Goal: Task Accomplishment & Management: Complete application form

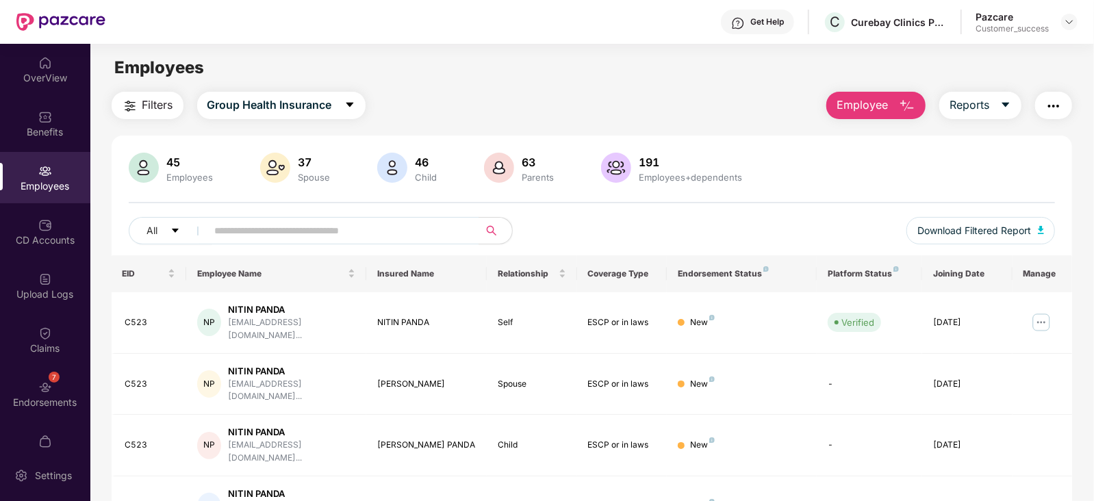
scroll to position [34, 0]
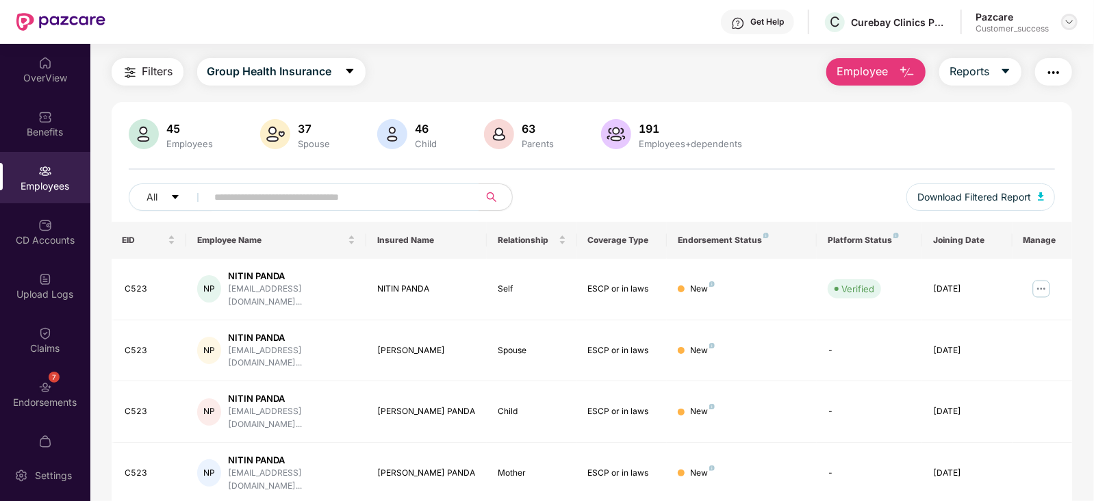
click at [1075, 18] on img at bounding box center [1069, 21] width 11 height 11
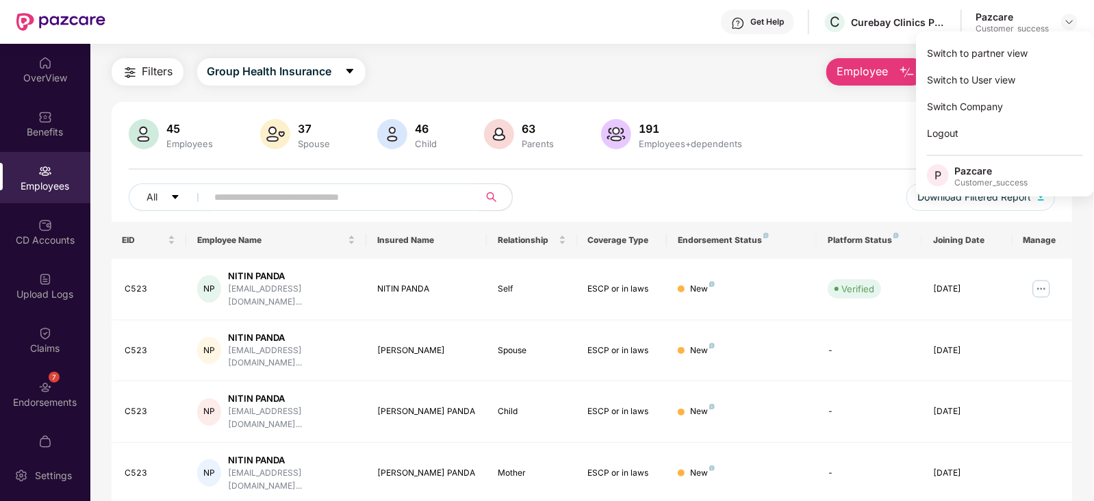
click at [622, 120] on img at bounding box center [616, 134] width 30 height 30
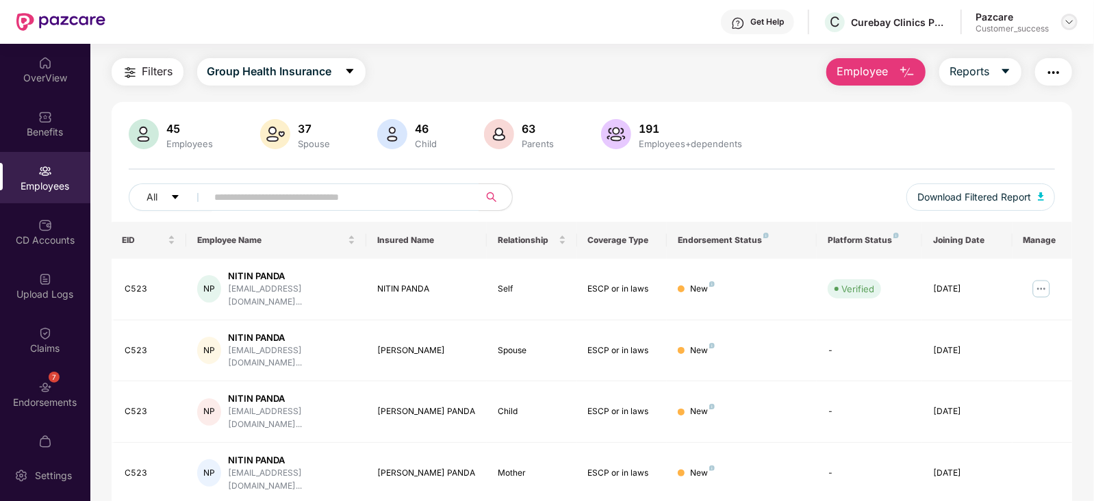
click at [1062, 20] on div at bounding box center [1069, 22] width 16 height 16
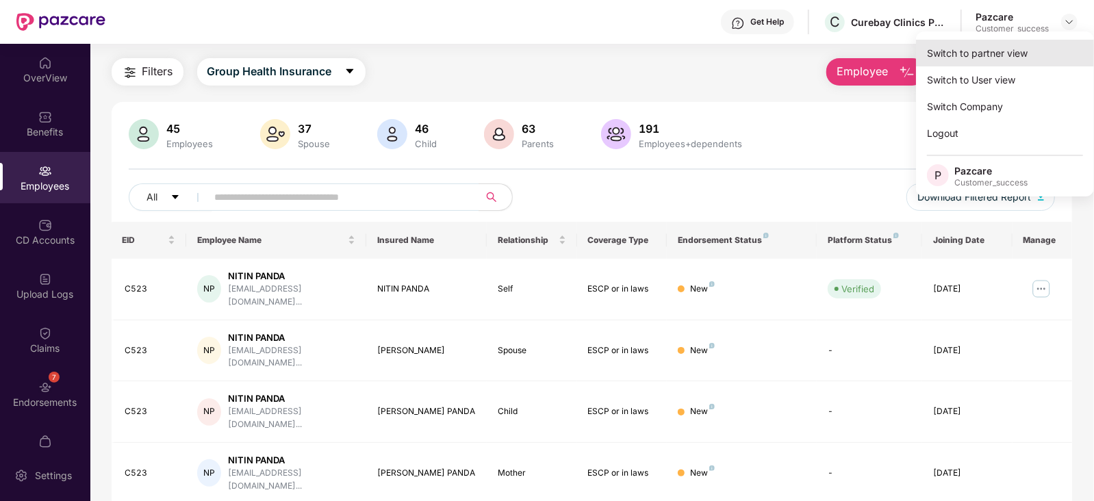
click at [1008, 44] on div "Switch to partner view" at bounding box center [1005, 53] width 178 height 27
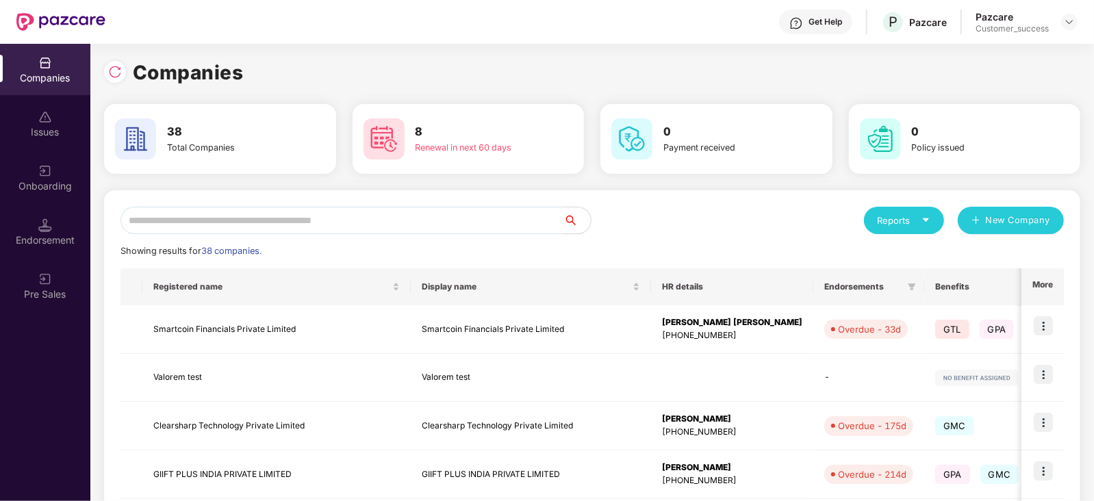
click at [327, 211] on input "text" at bounding box center [341, 220] width 443 height 27
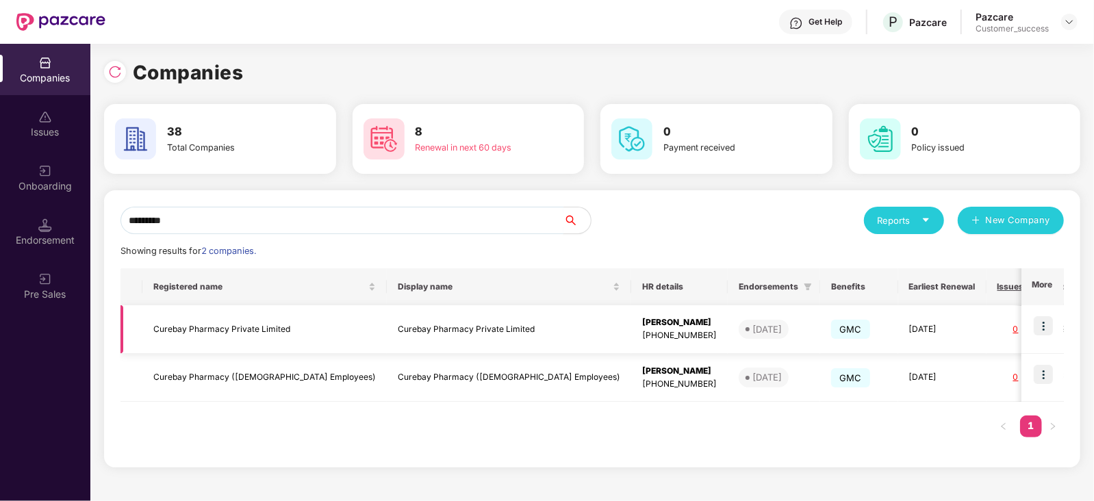
type input "*********"
click at [1044, 323] on img at bounding box center [1043, 325] width 19 height 19
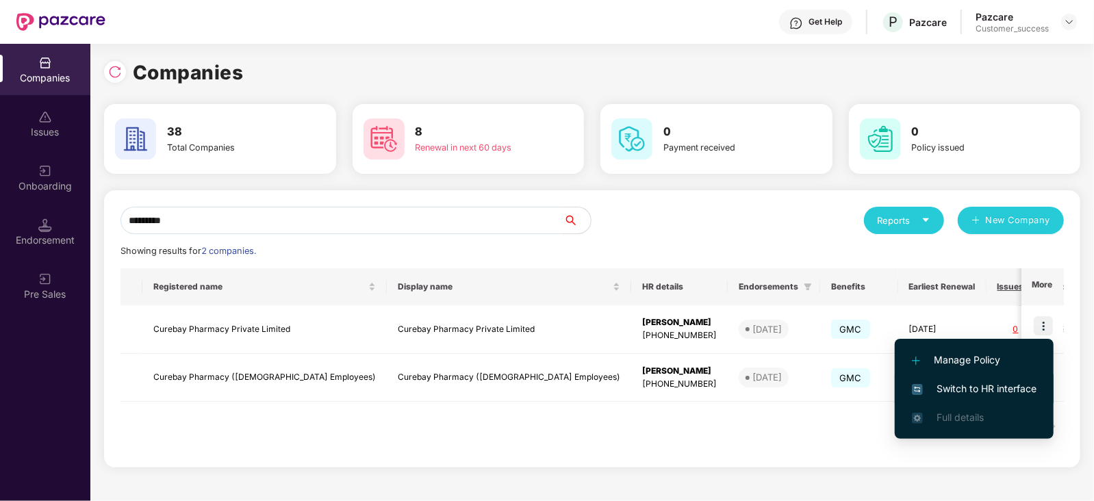
click at [952, 381] on span "Switch to HR interface" at bounding box center [974, 388] width 125 height 15
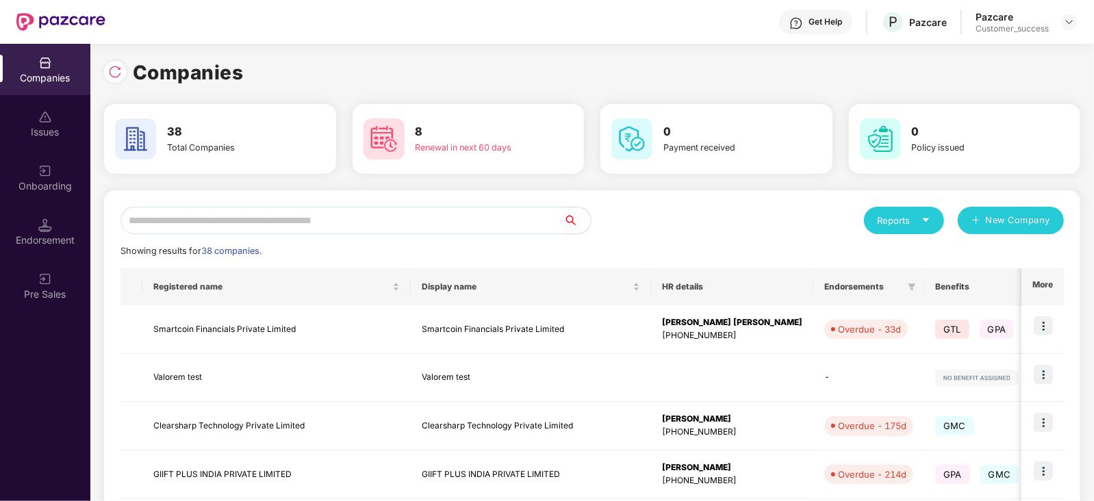
click at [240, 216] on input "text" at bounding box center [341, 220] width 443 height 27
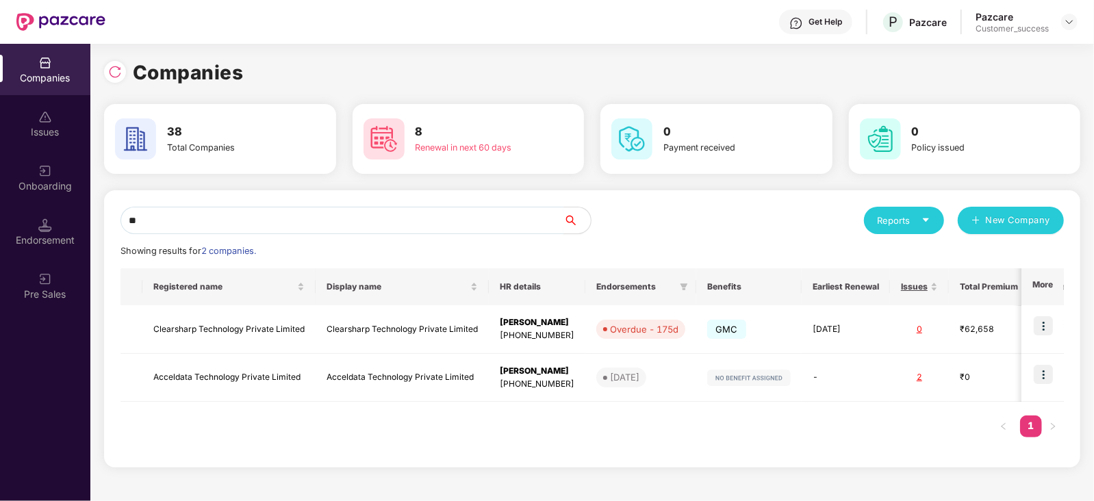
type input "*"
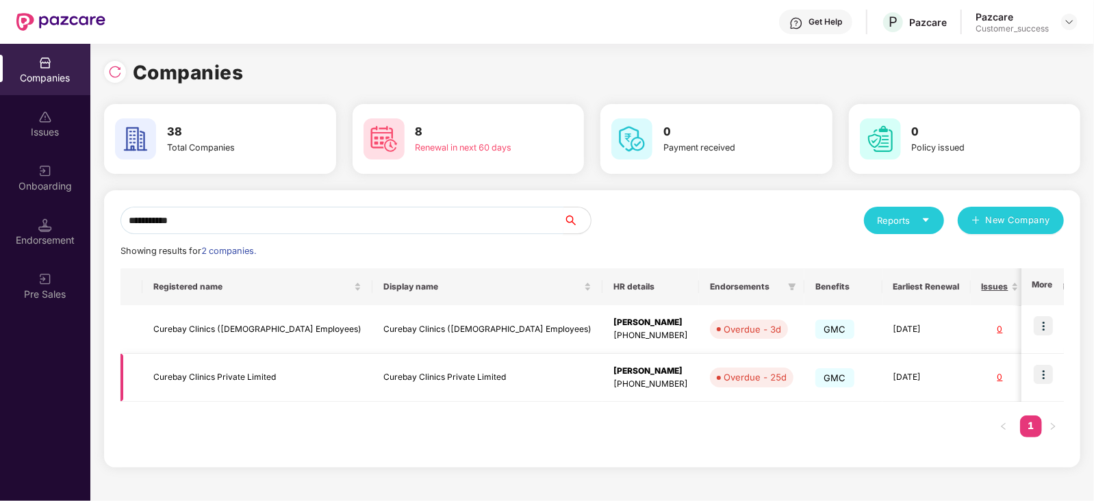
type input "**********"
click at [1043, 375] on img at bounding box center [1043, 374] width 19 height 19
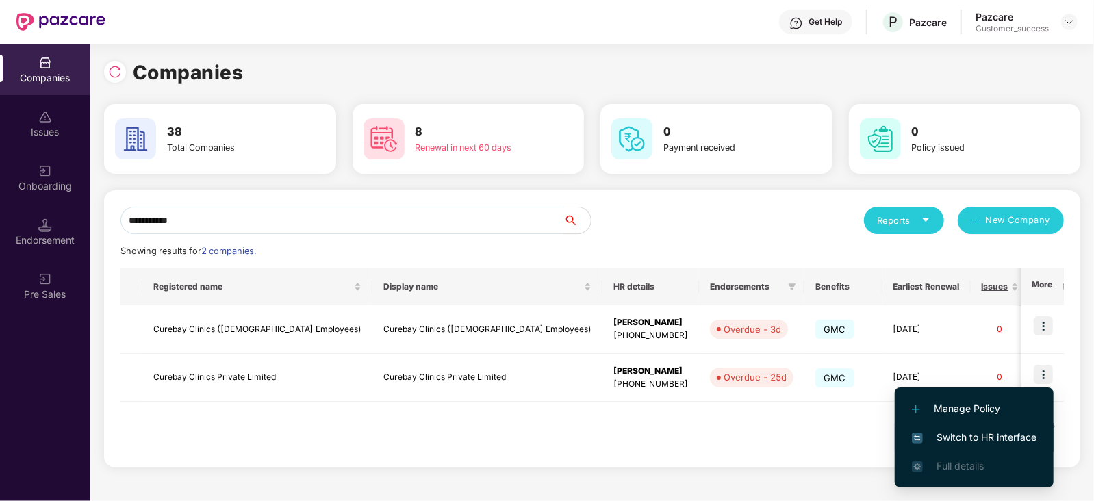
click at [952, 426] on li "Switch to HR interface" at bounding box center [974, 437] width 159 height 29
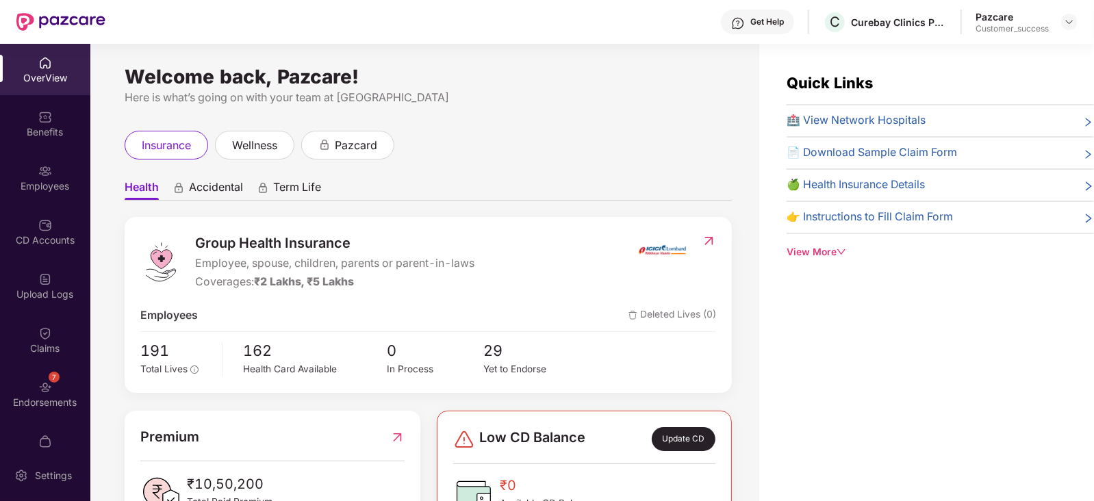
click at [48, 131] on div "Benefits" at bounding box center [45, 132] width 90 height 14
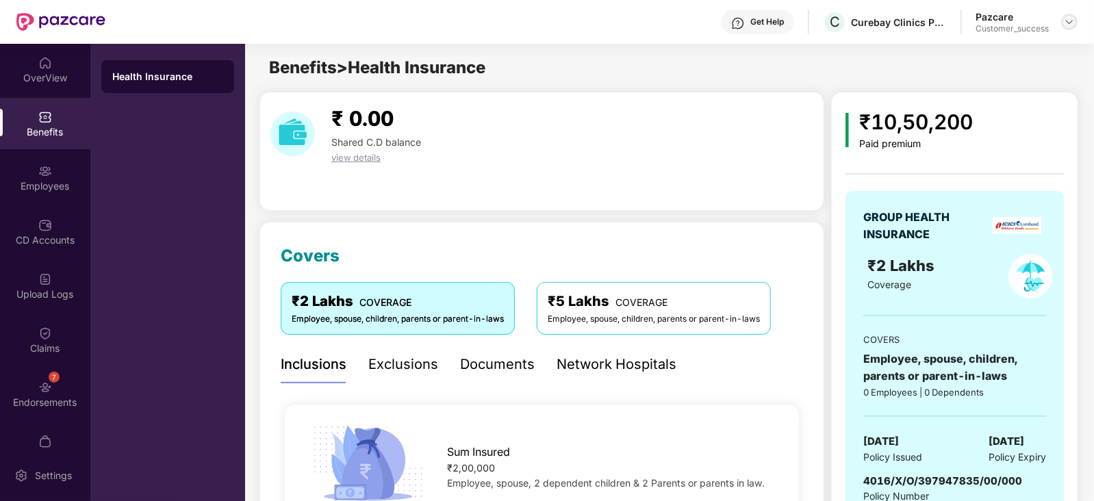
click at [1074, 29] on div at bounding box center [1069, 22] width 16 height 16
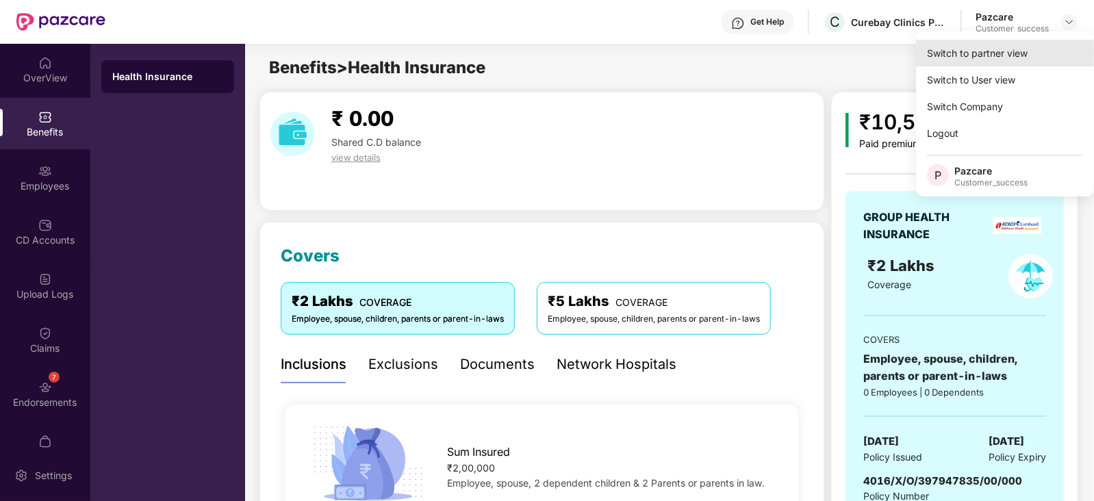
click at [1034, 49] on div "Switch to partner view" at bounding box center [1005, 53] width 178 height 27
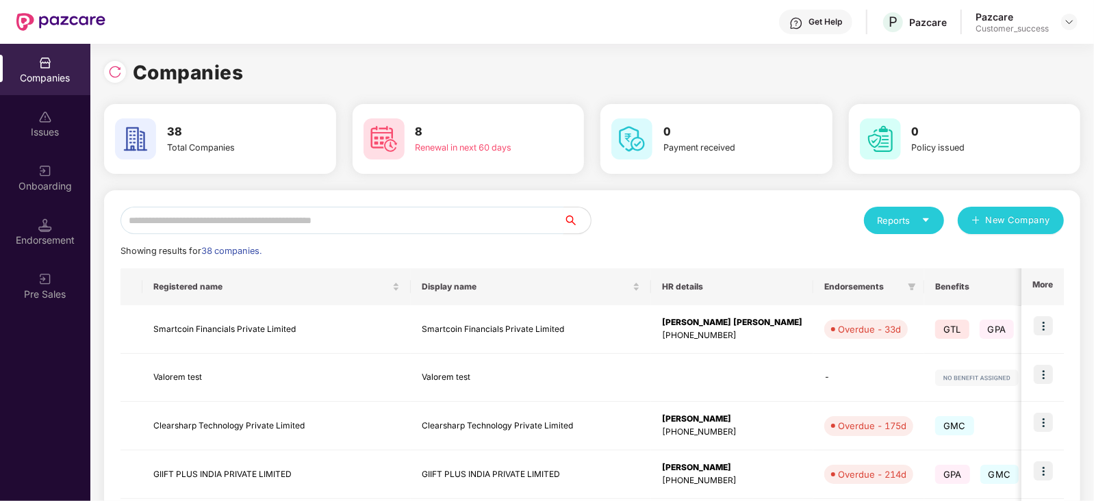
click at [445, 212] on input "text" at bounding box center [341, 220] width 443 height 27
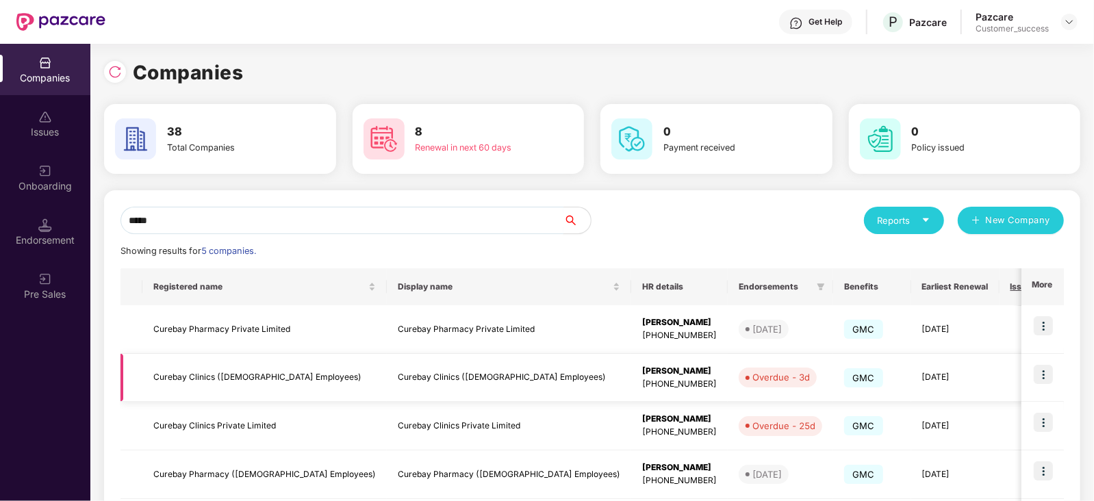
scroll to position [123, 0]
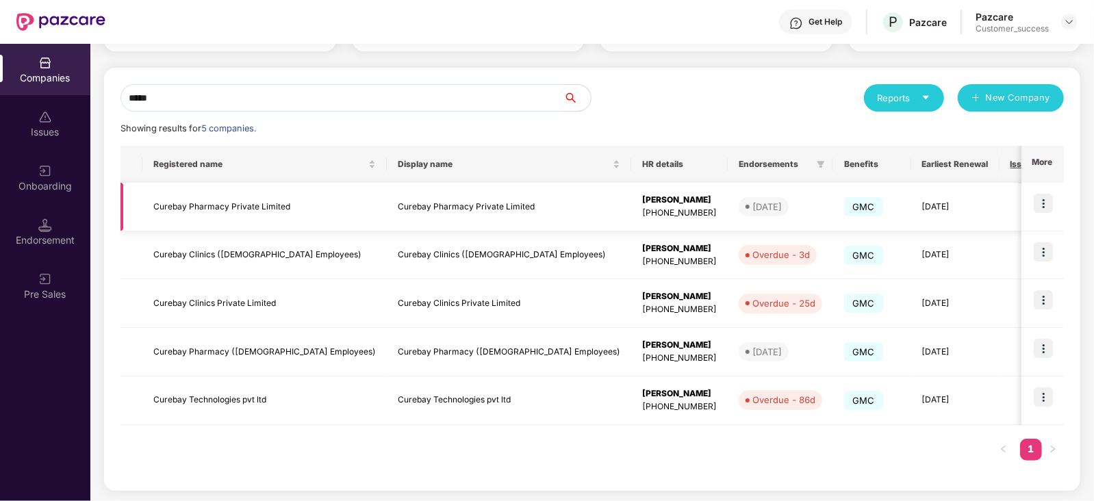
type input "*****"
click at [1046, 204] on img at bounding box center [1043, 203] width 19 height 19
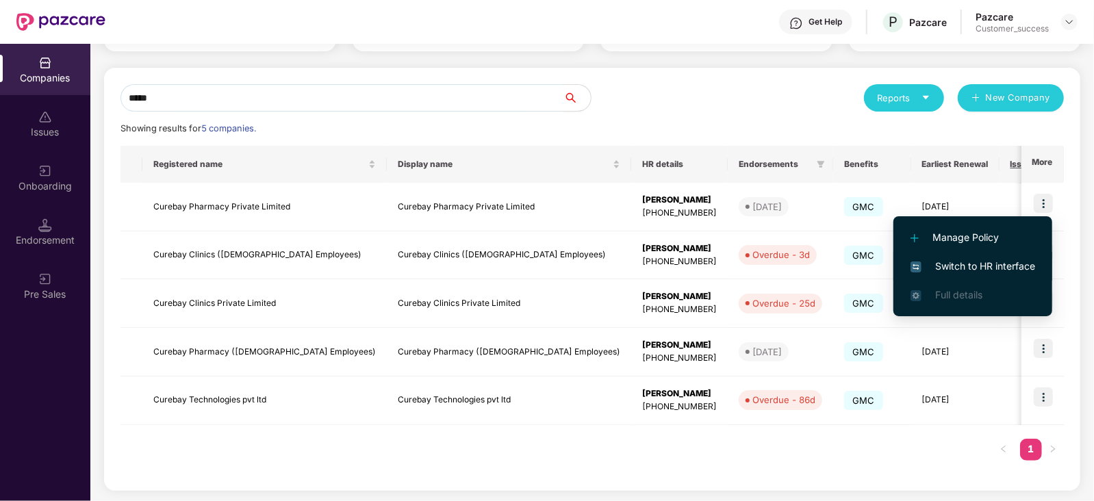
click at [922, 263] on span "Switch to HR interface" at bounding box center [973, 266] width 125 height 15
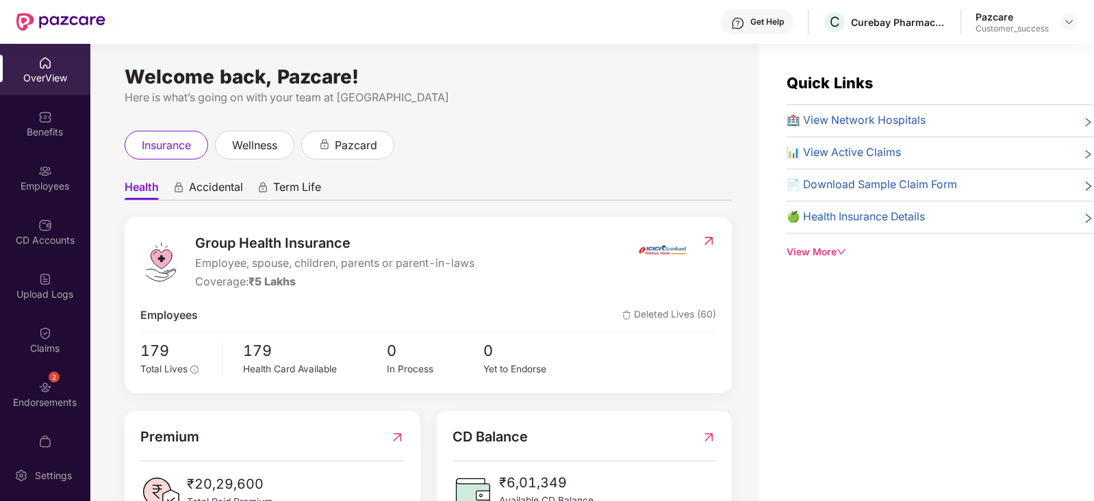
click at [42, 131] on div "Benefits" at bounding box center [45, 132] width 90 height 14
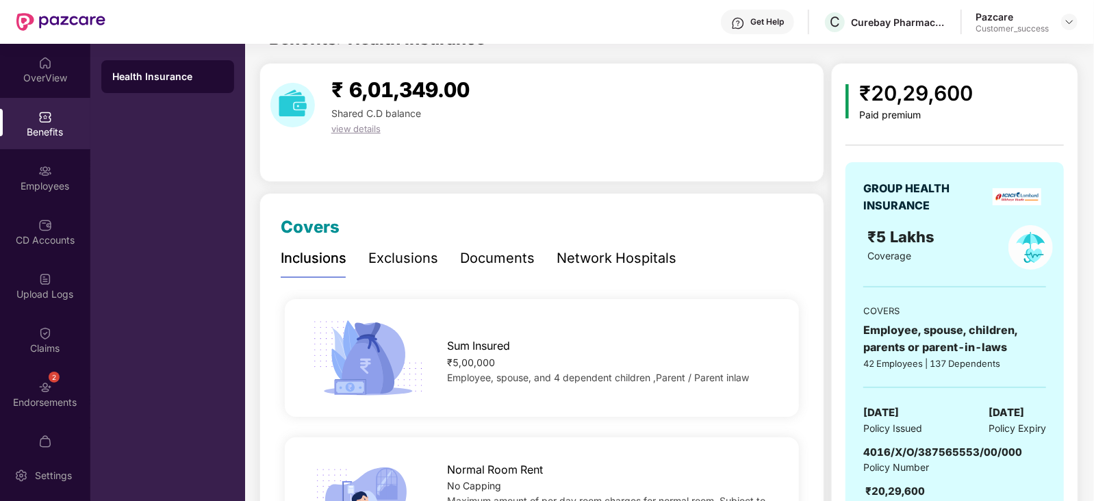
click at [477, 250] on div "Documents" at bounding box center [497, 258] width 75 height 21
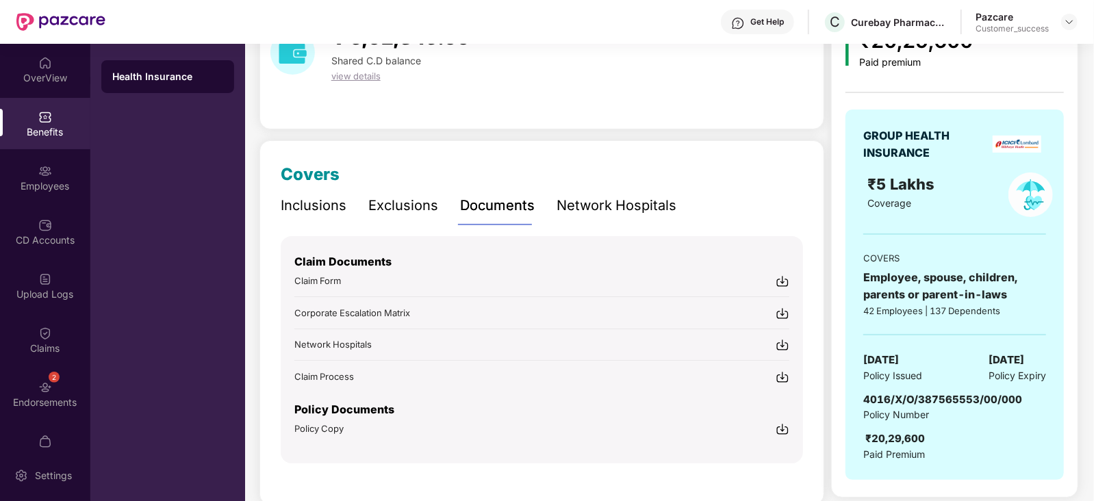
scroll to position [88, 0]
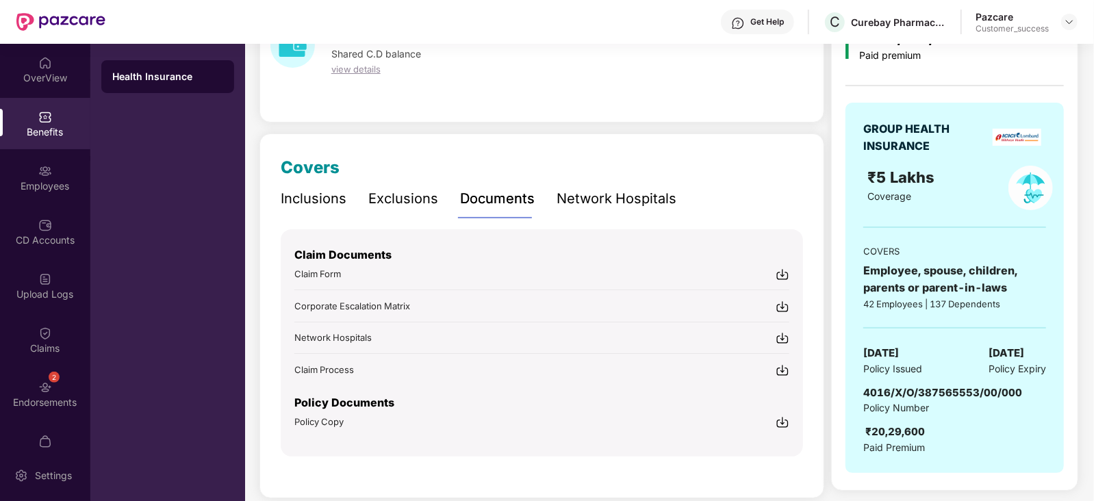
click at [314, 417] on span "Policy Copy" at bounding box center [318, 421] width 49 height 11
click at [1065, 19] on img at bounding box center [1069, 21] width 11 height 11
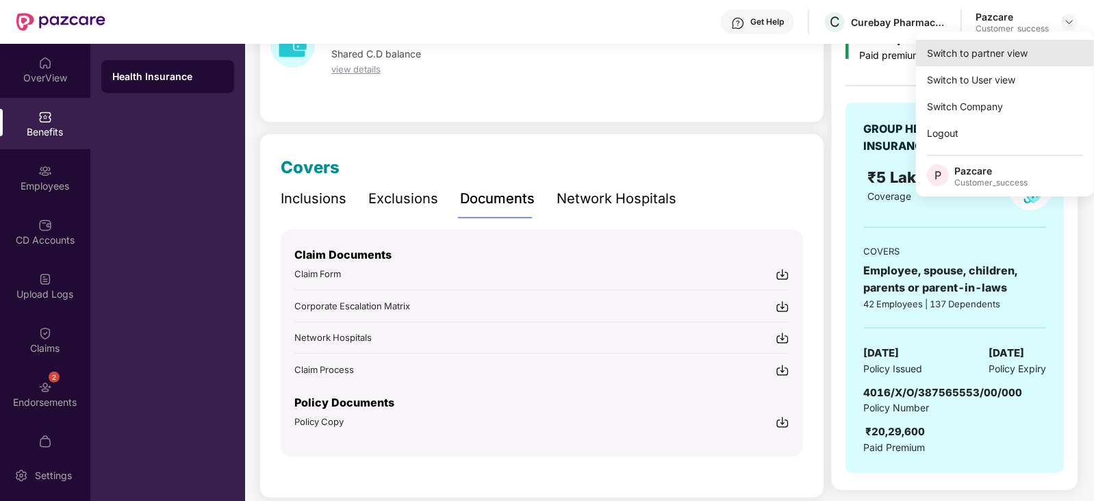
click at [1024, 42] on div "Switch to partner view" at bounding box center [1005, 53] width 178 height 27
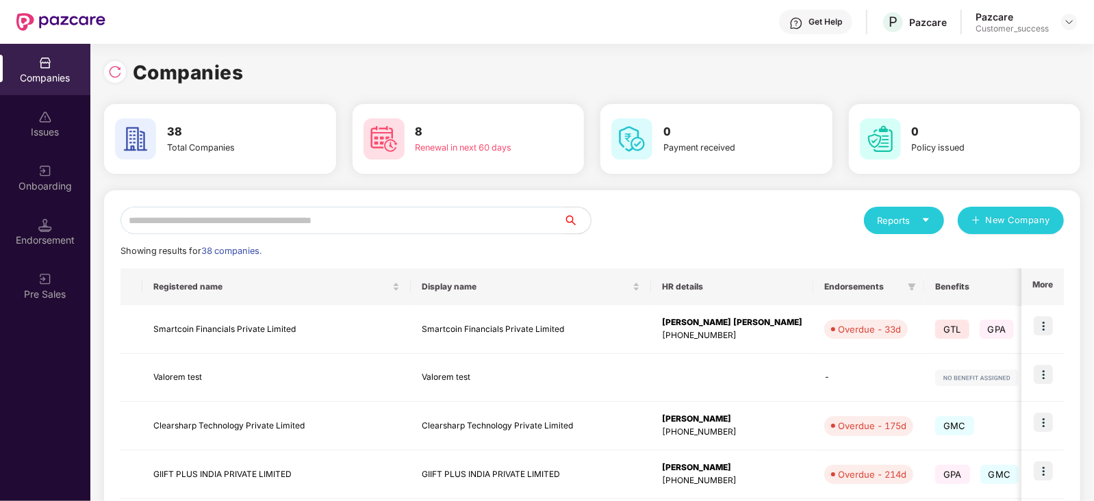
click at [233, 223] on input "text" at bounding box center [341, 220] width 443 height 27
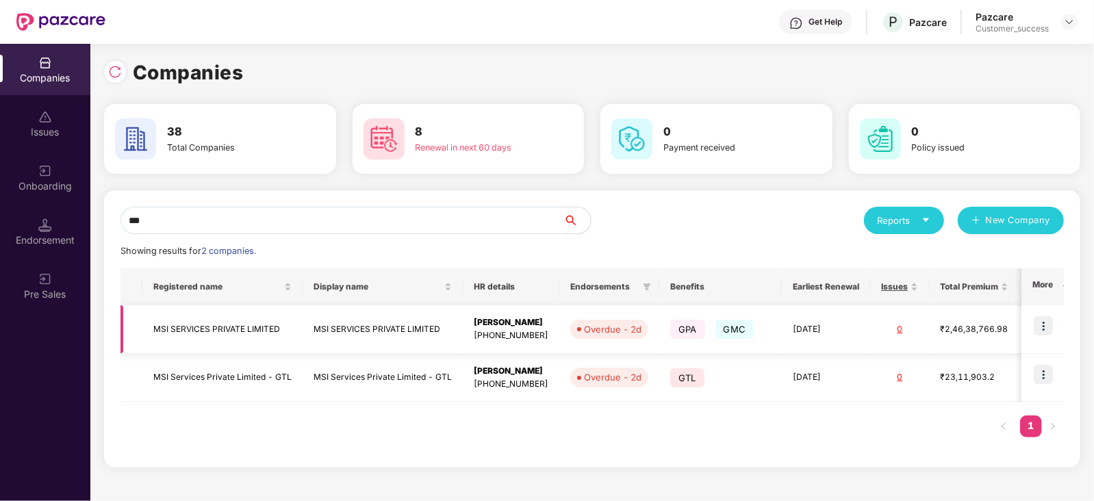
type input "***"
click at [1041, 317] on img at bounding box center [1043, 325] width 19 height 19
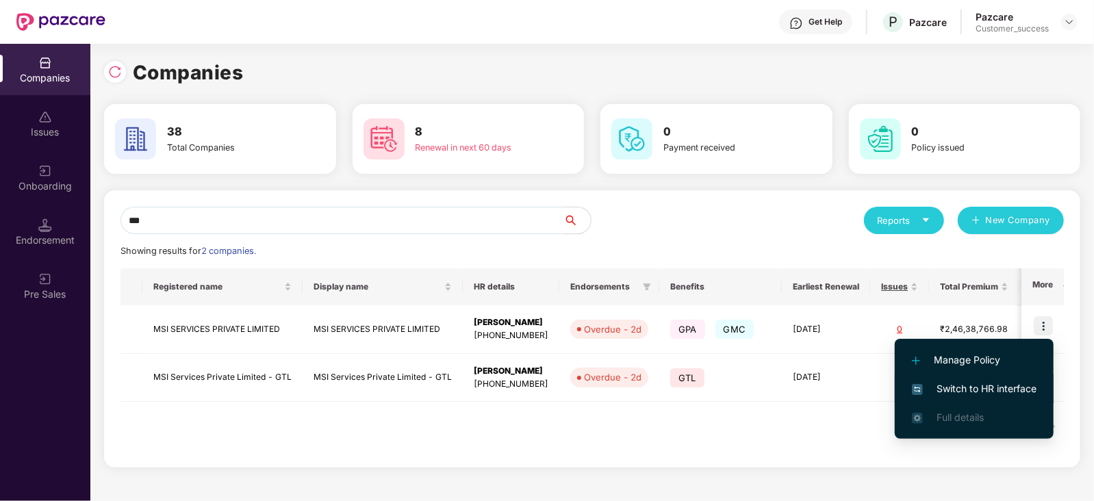
click at [990, 388] on span "Switch to HR interface" at bounding box center [974, 388] width 125 height 15
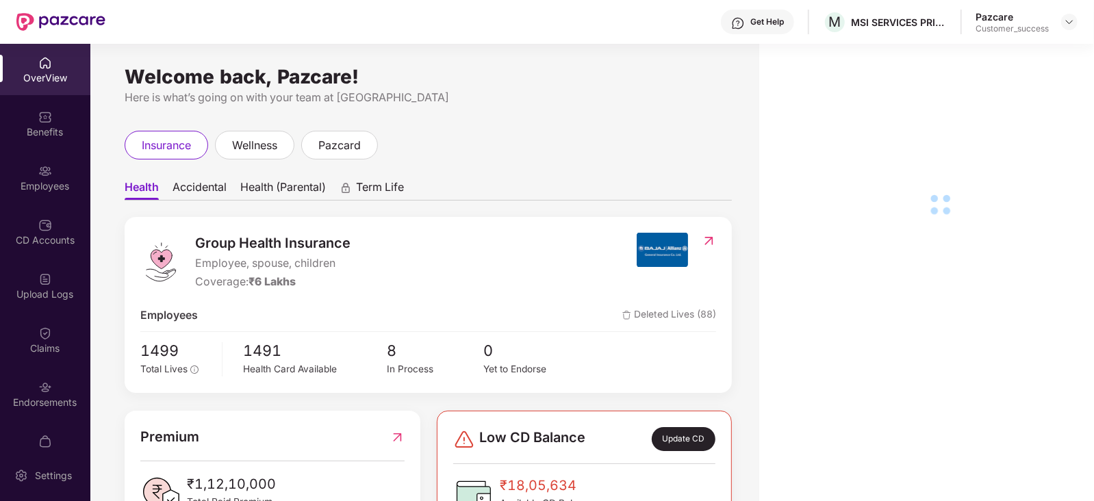
click at [50, 156] on div "Employees" at bounding box center [45, 177] width 90 height 51
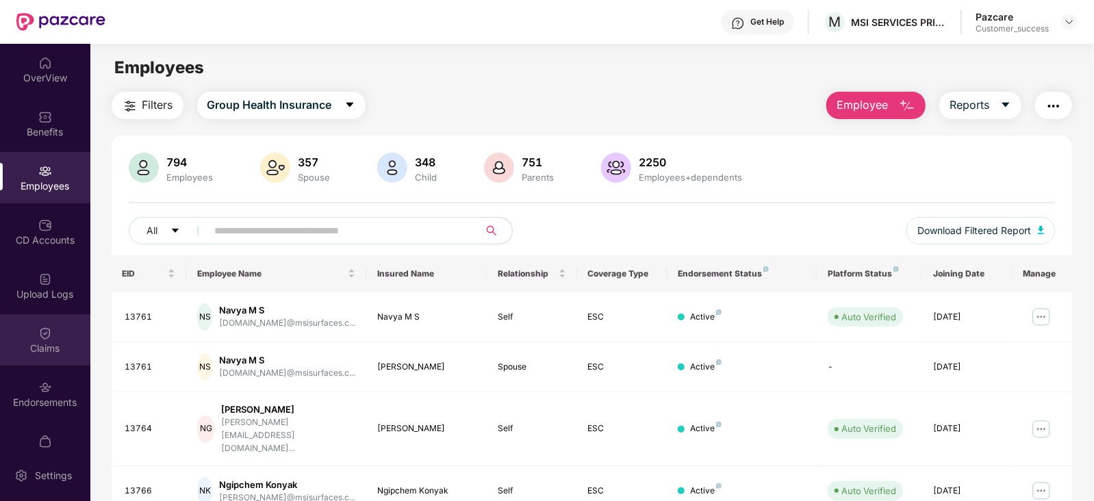
click at [51, 326] on div "Claims" at bounding box center [45, 339] width 90 height 51
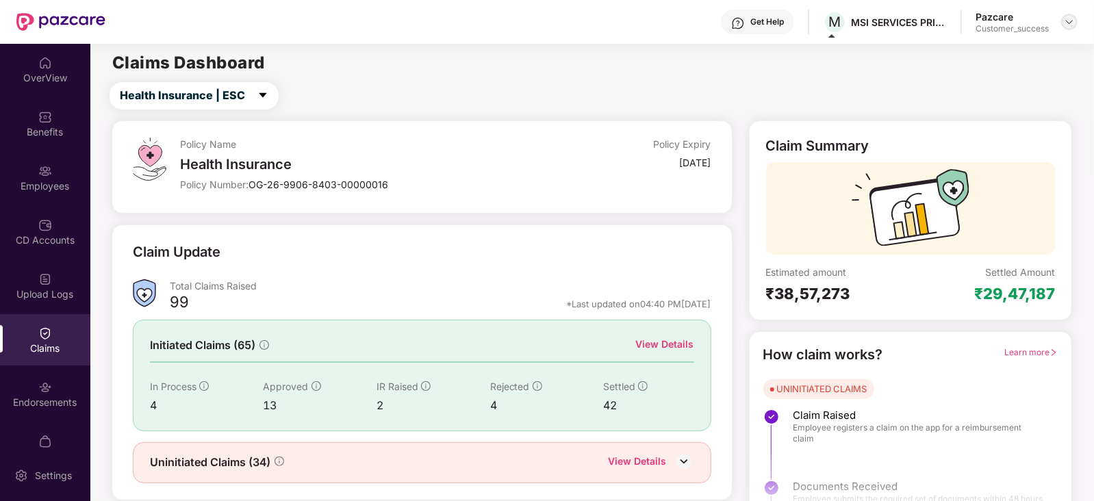
click at [1074, 16] on img at bounding box center [1069, 21] width 11 height 11
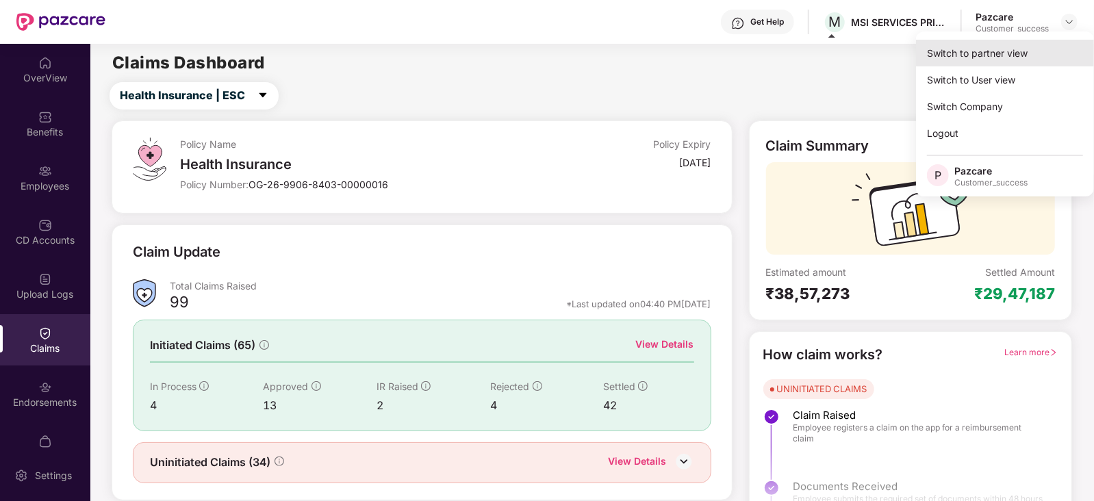
click at [1045, 44] on div "Switch to partner view" at bounding box center [1005, 53] width 178 height 27
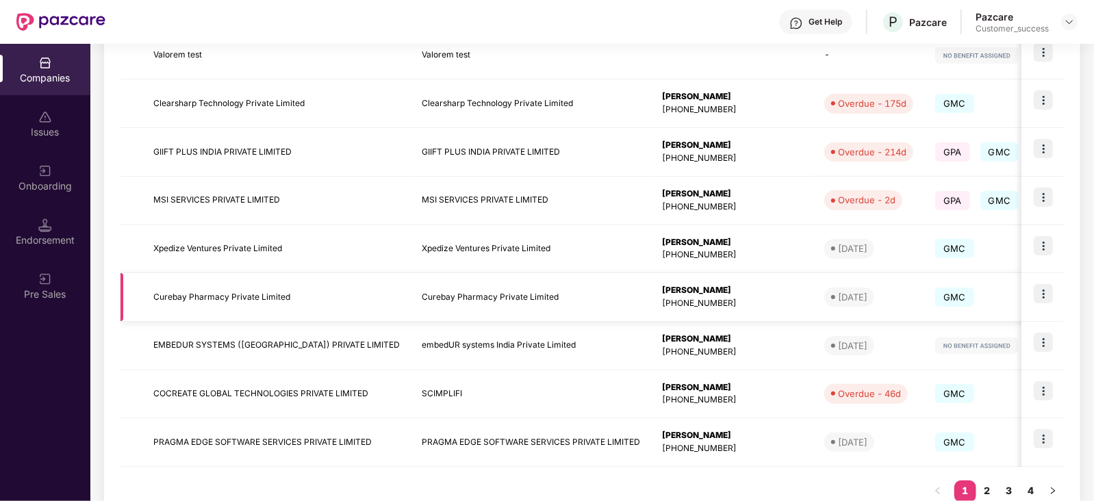
scroll to position [0, 0]
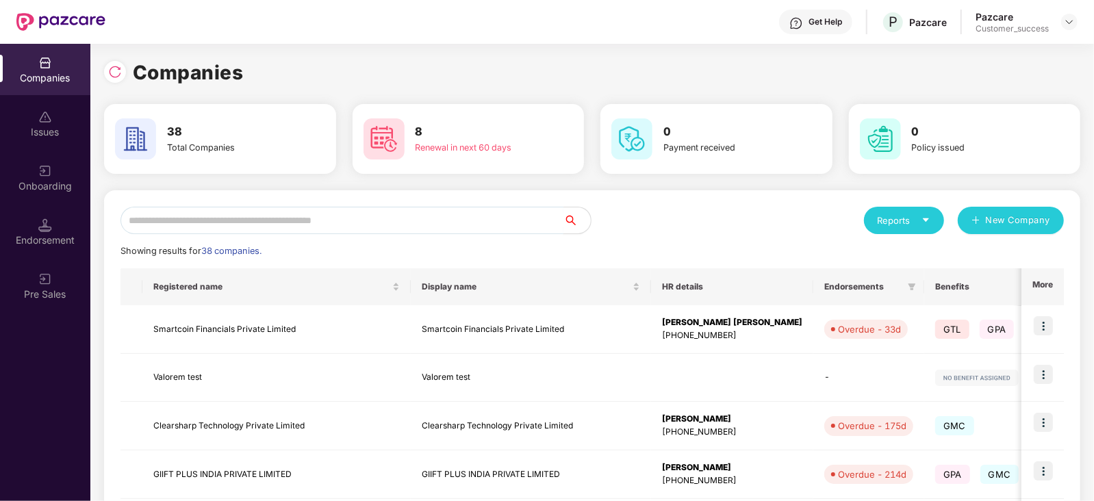
click at [419, 225] on input "text" at bounding box center [341, 220] width 443 height 27
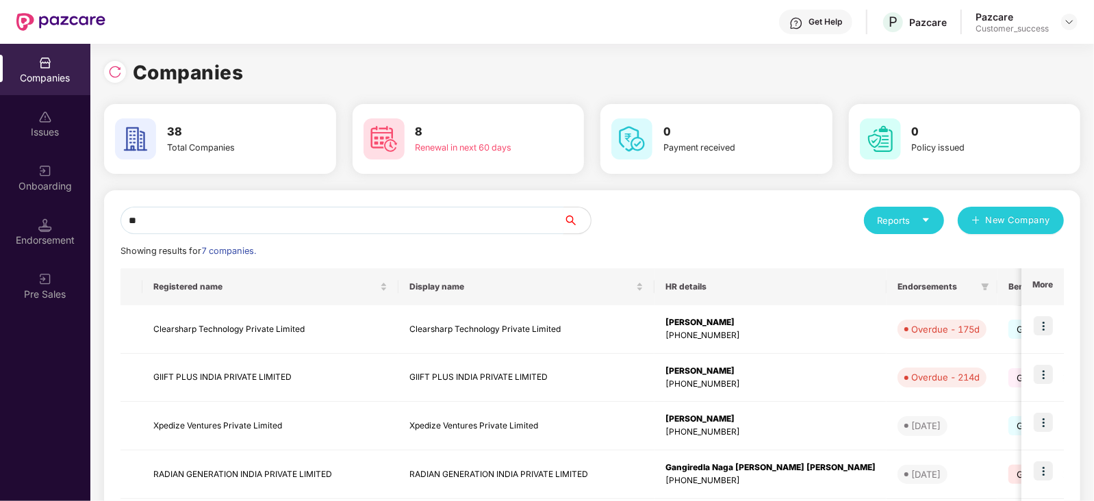
type input "*"
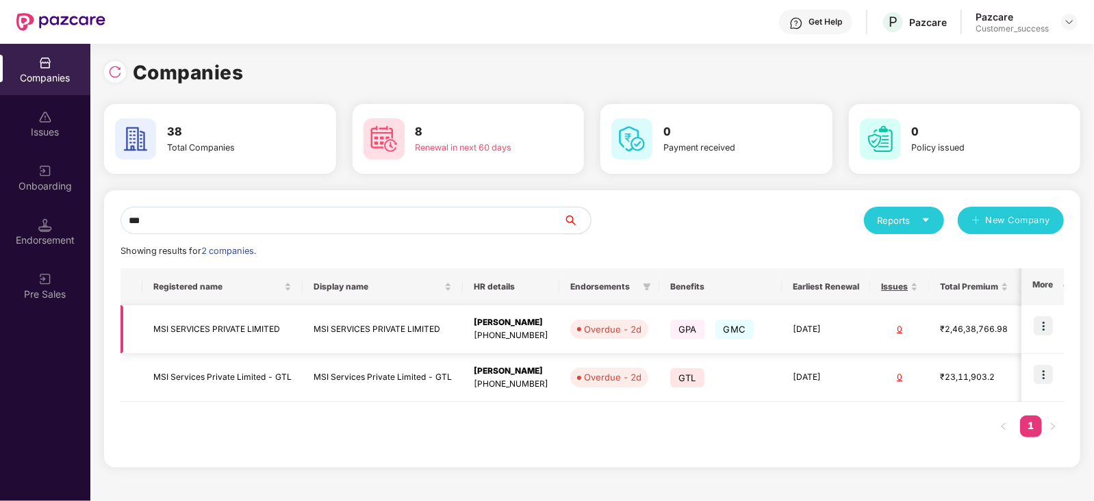
type input "***"
click at [1047, 323] on img at bounding box center [1043, 325] width 19 height 19
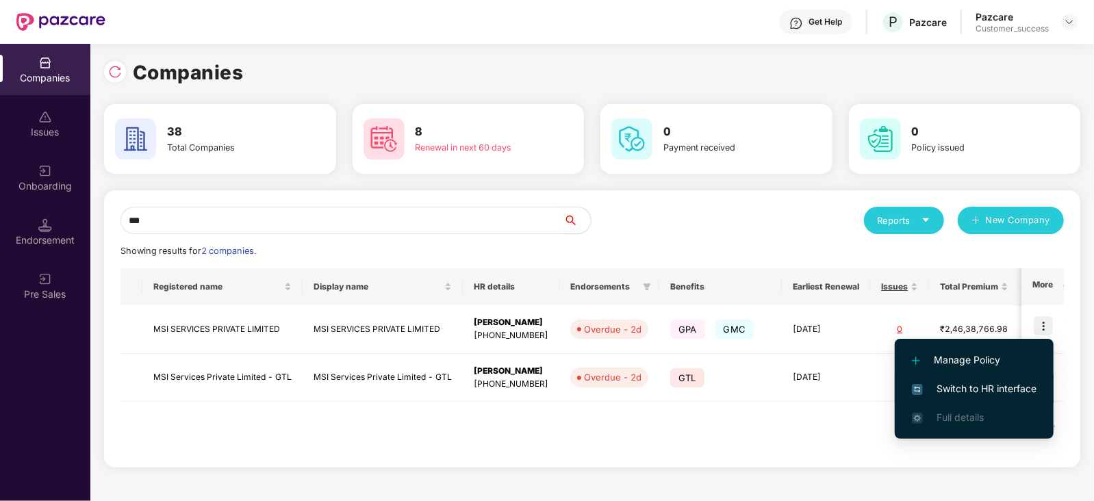
click at [1008, 392] on span "Switch to HR interface" at bounding box center [974, 388] width 125 height 15
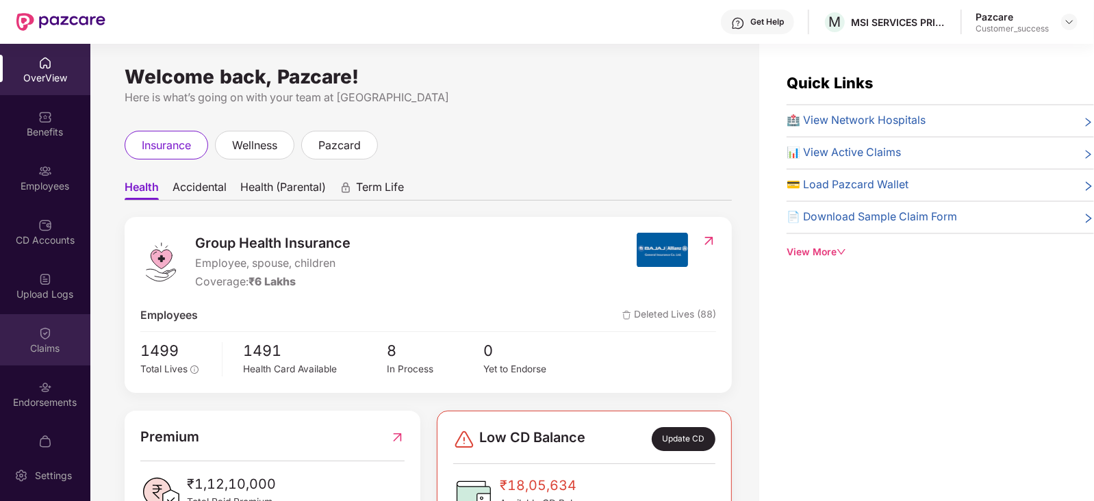
click at [45, 348] on div "Claims" at bounding box center [45, 349] width 90 height 14
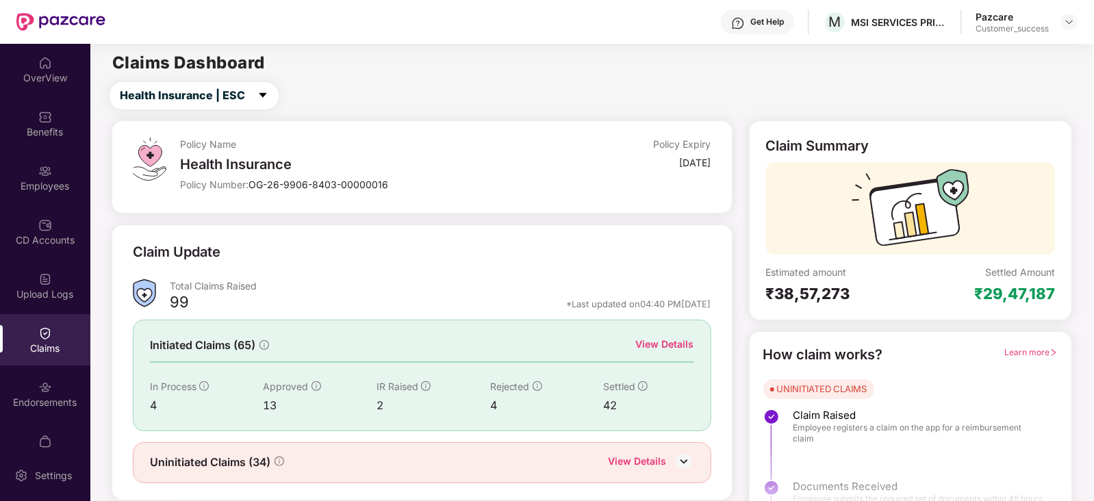
click at [661, 344] on div "View Details" at bounding box center [665, 344] width 58 height 15
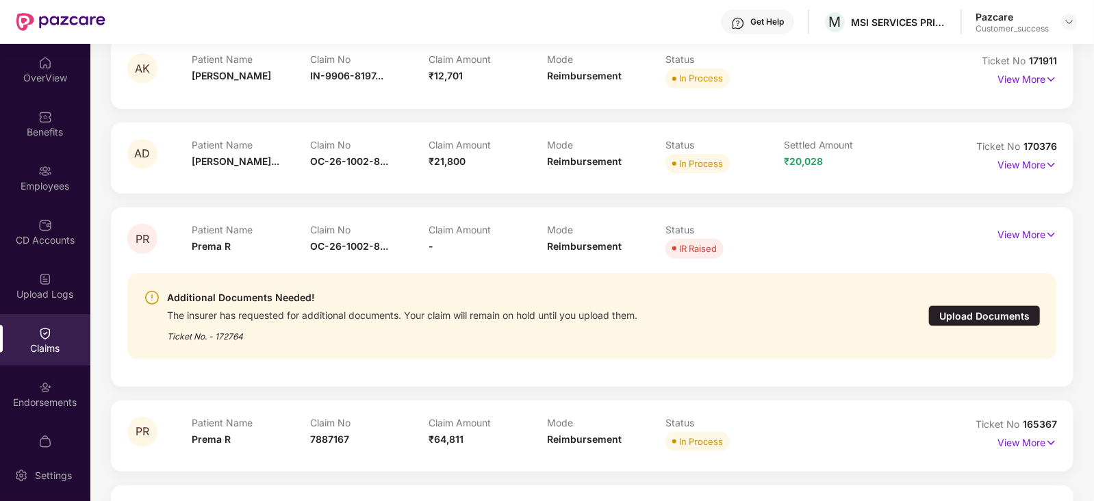
scroll to position [244, 0]
click at [1045, 231] on img at bounding box center [1051, 234] width 12 height 15
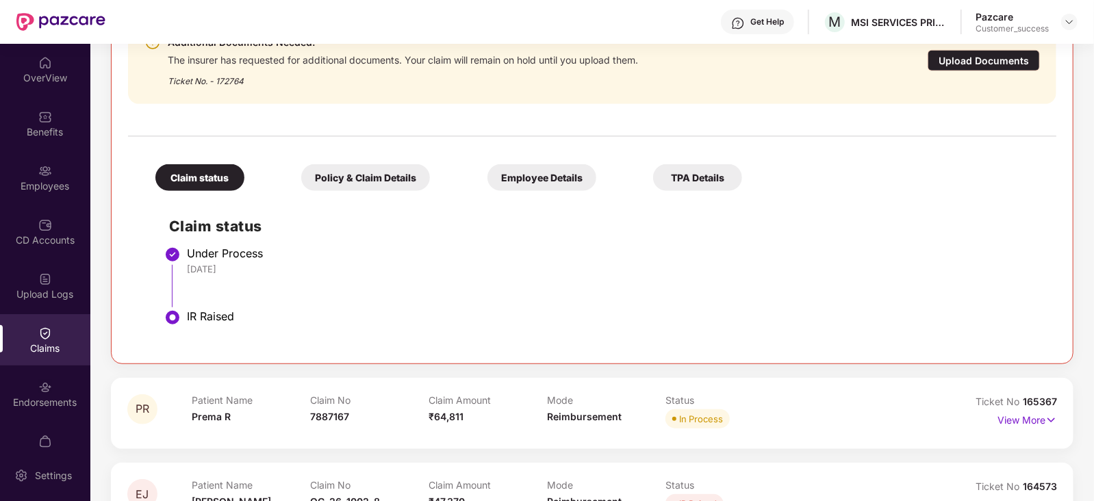
scroll to position [698, 0]
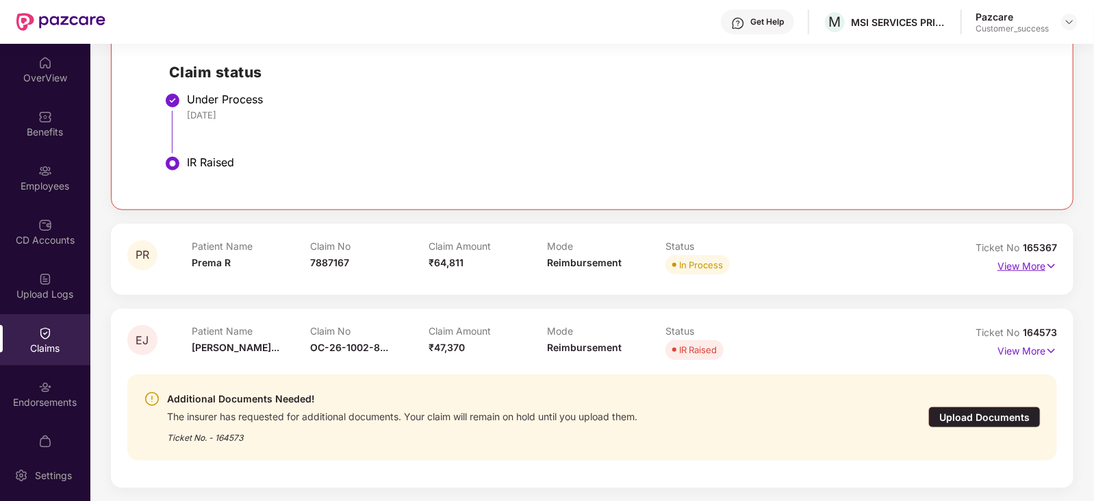
click at [1006, 264] on p "View More" at bounding box center [1028, 264] width 60 height 18
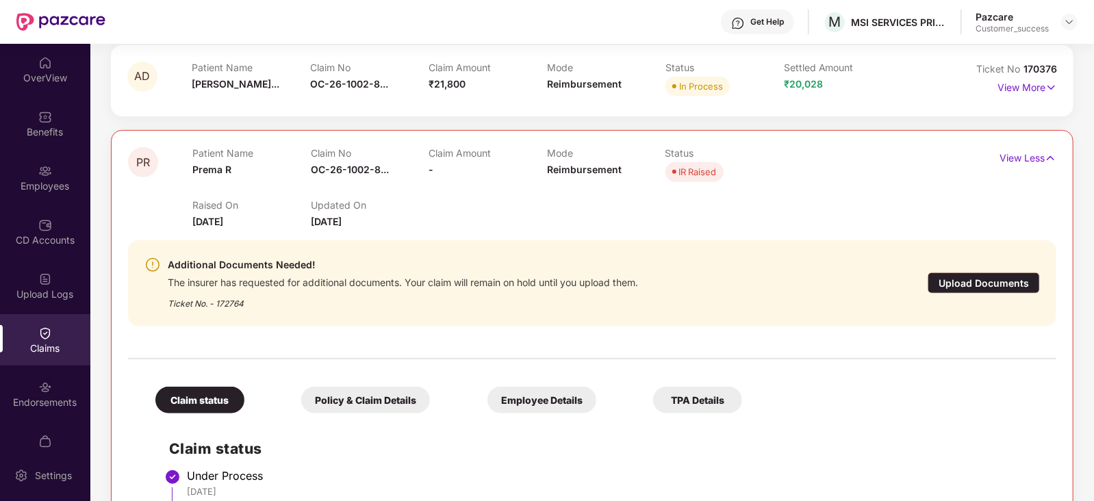
scroll to position [298, 0]
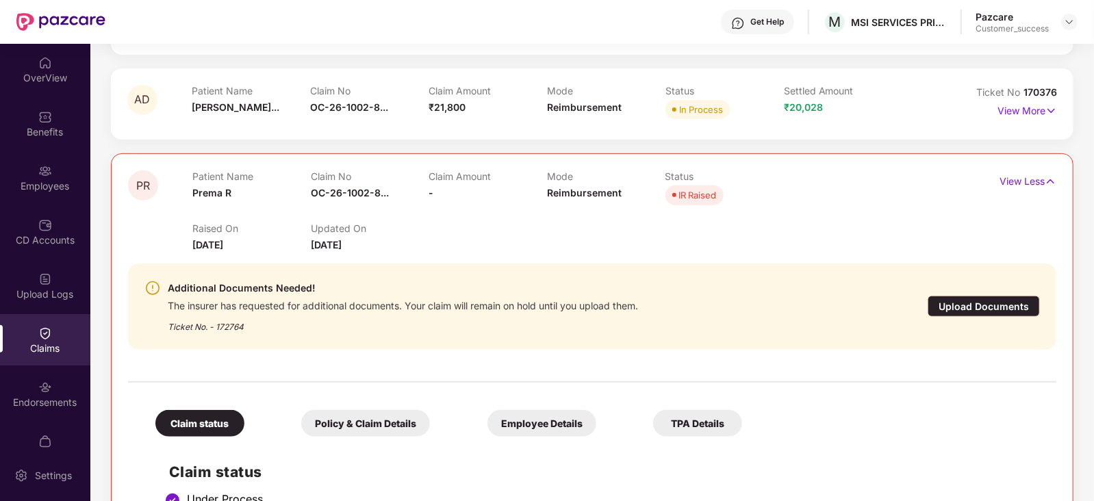
click at [953, 306] on div "Upload Documents" at bounding box center [984, 306] width 112 height 21
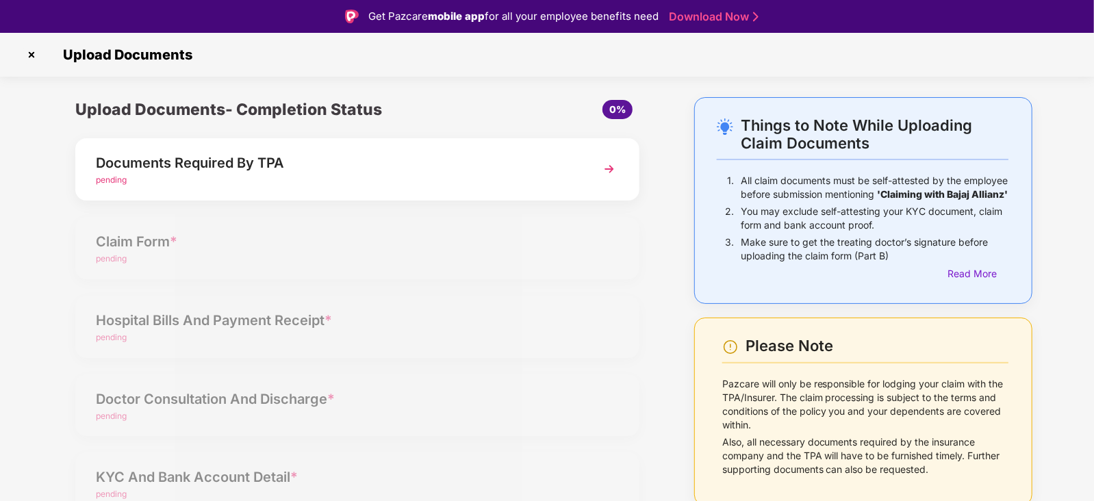
click at [539, 167] on div "Documents Required By TPA" at bounding box center [335, 163] width 479 height 22
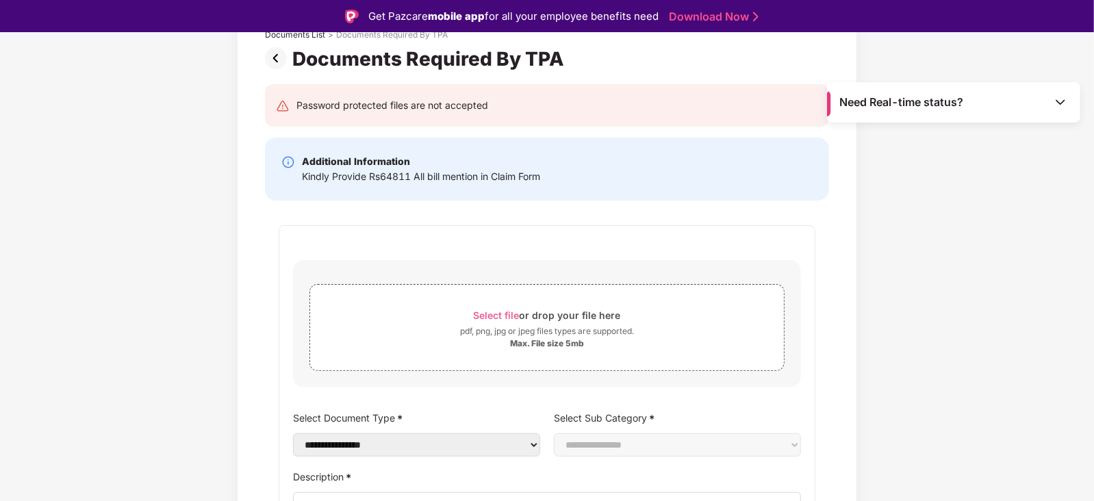
scroll to position [97, 0]
click at [506, 328] on div "pdf, png, jpg or jpeg files types are supported." at bounding box center [547, 331] width 174 height 14
click at [503, 344] on div "Max. File size 5mb" at bounding box center [547, 343] width 474 height 11
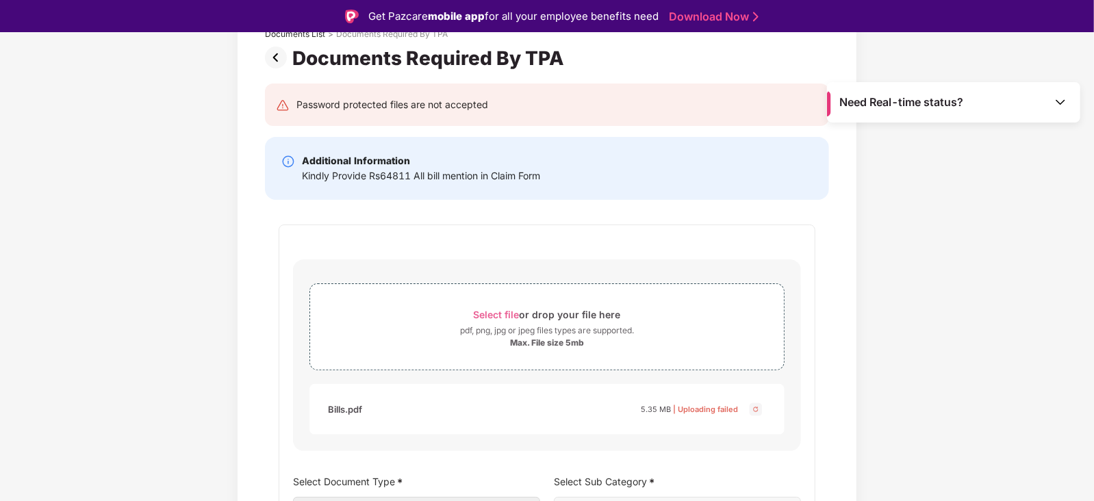
scroll to position [194, 0]
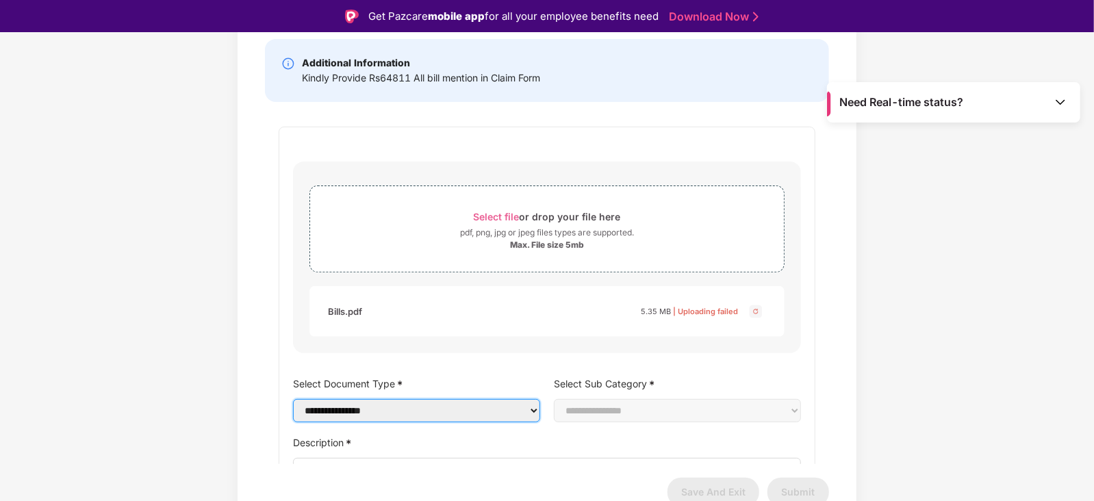
click at [437, 412] on select "**********" at bounding box center [416, 410] width 247 height 23
click at [293, 414] on select "**********" at bounding box center [416, 410] width 247 height 23
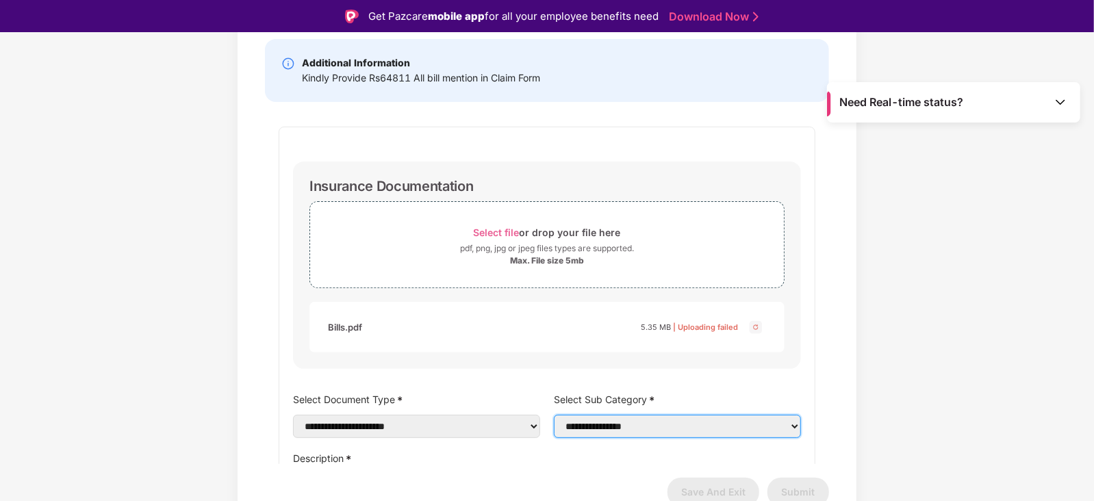
click at [637, 433] on select "**********" at bounding box center [677, 426] width 247 height 23
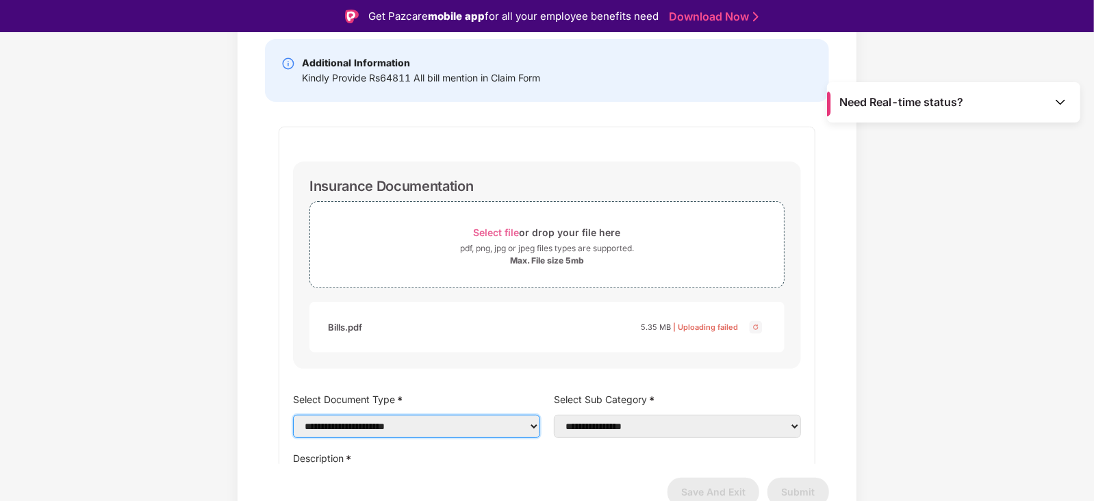
click at [455, 422] on select "**********" at bounding box center [416, 426] width 247 height 23
select select "**********"
click at [293, 415] on select "**********" at bounding box center [416, 426] width 247 height 23
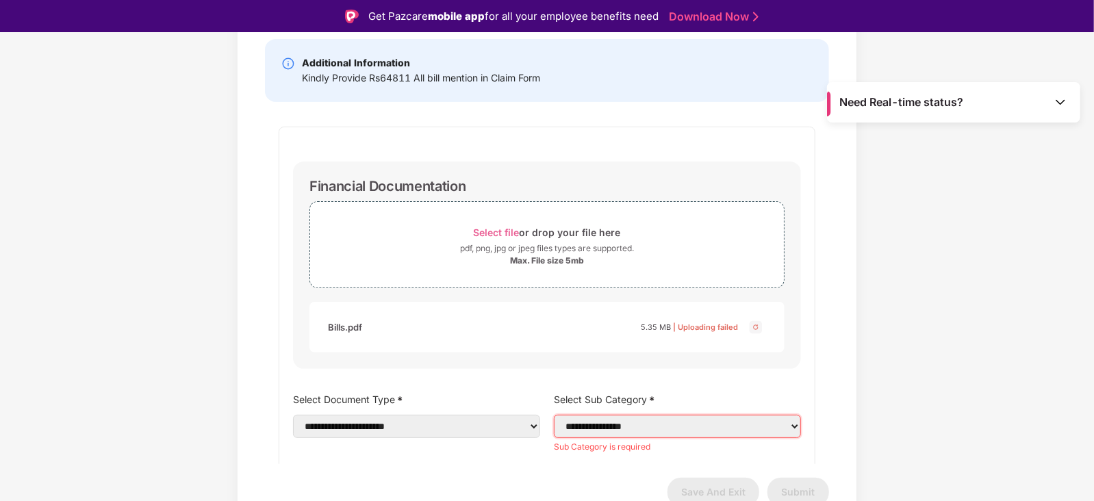
click at [593, 433] on select "**********" at bounding box center [677, 426] width 247 height 23
click at [554, 415] on select "**********" at bounding box center [677, 426] width 247 height 23
click at [614, 424] on select "**********" at bounding box center [677, 426] width 247 height 23
click at [554, 415] on select "**********" at bounding box center [677, 426] width 247 height 23
click at [632, 425] on select "**********" at bounding box center [677, 426] width 247 height 23
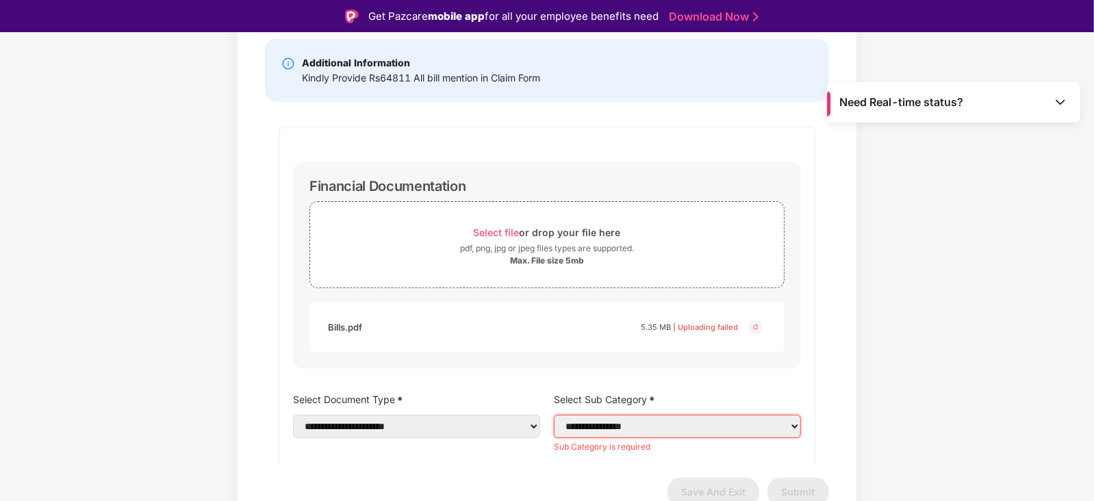
select select "**********"
click at [554, 433] on select "**********" at bounding box center [677, 426] width 247 height 23
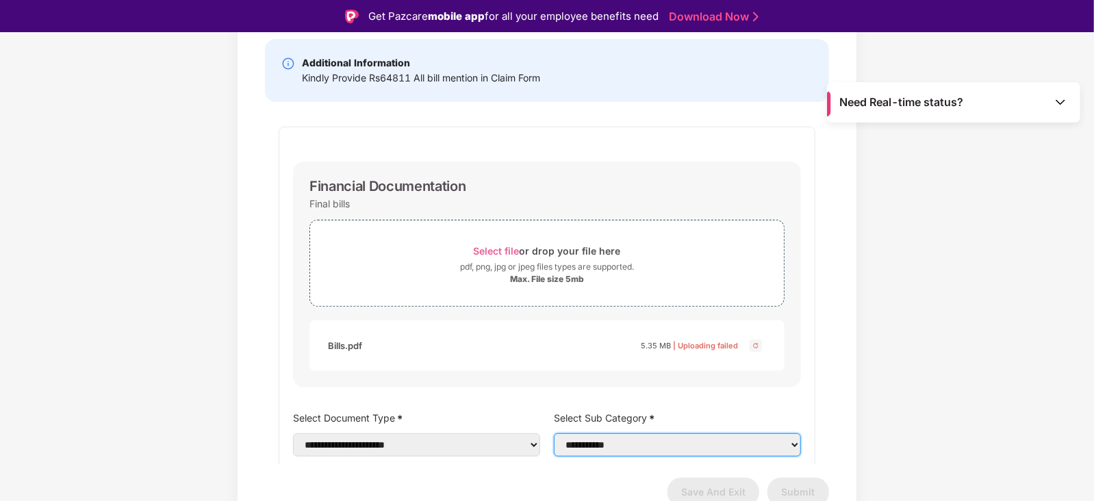
scroll to position [127, 0]
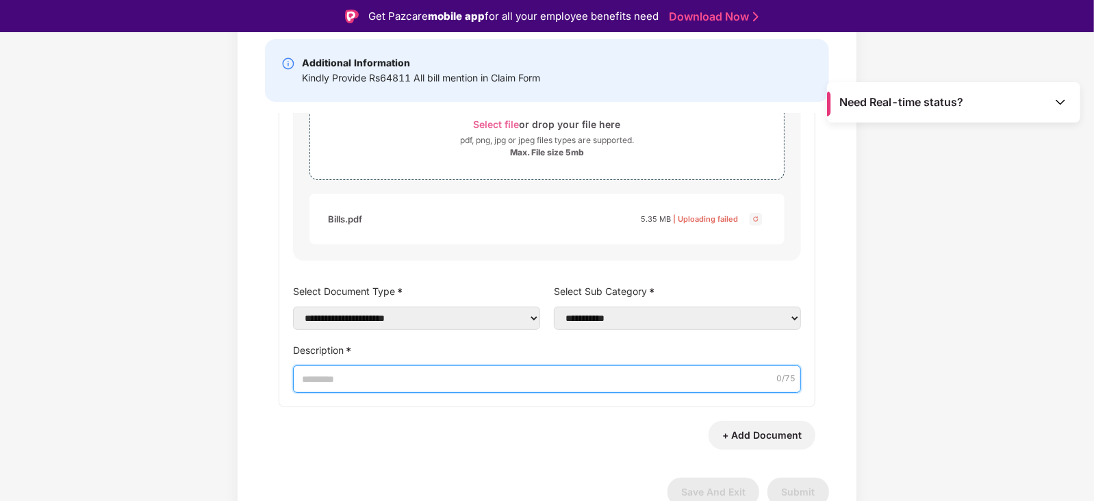
click at [522, 373] on input "Description *" at bounding box center [547, 379] width 508 height 27
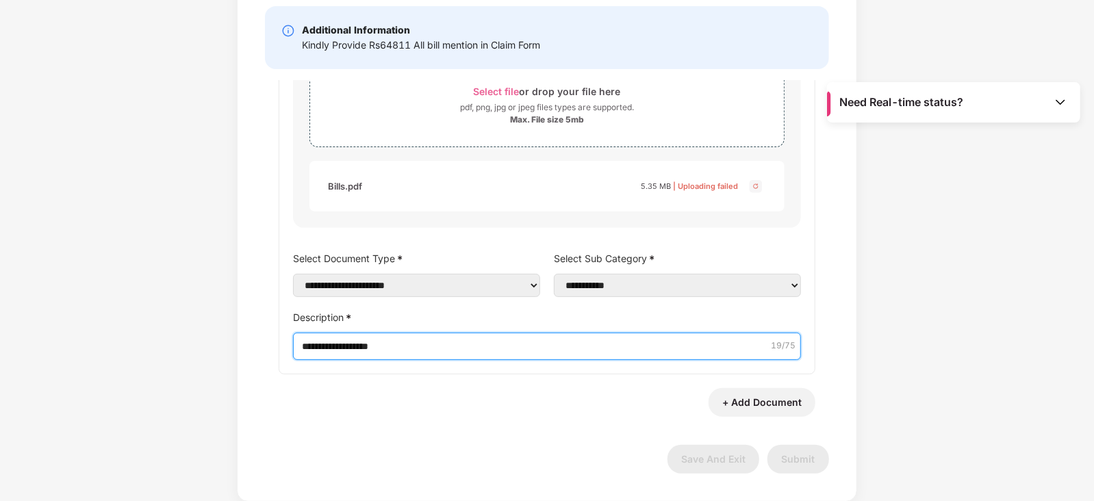
type input "**********"
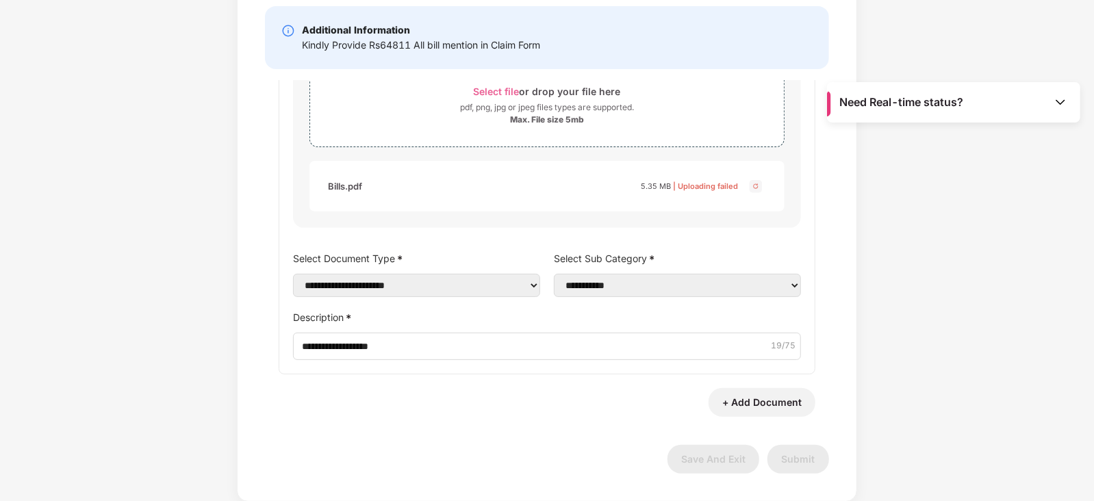
click at [750, 182] on img at bounding box center [756, 186] width 16 height 16
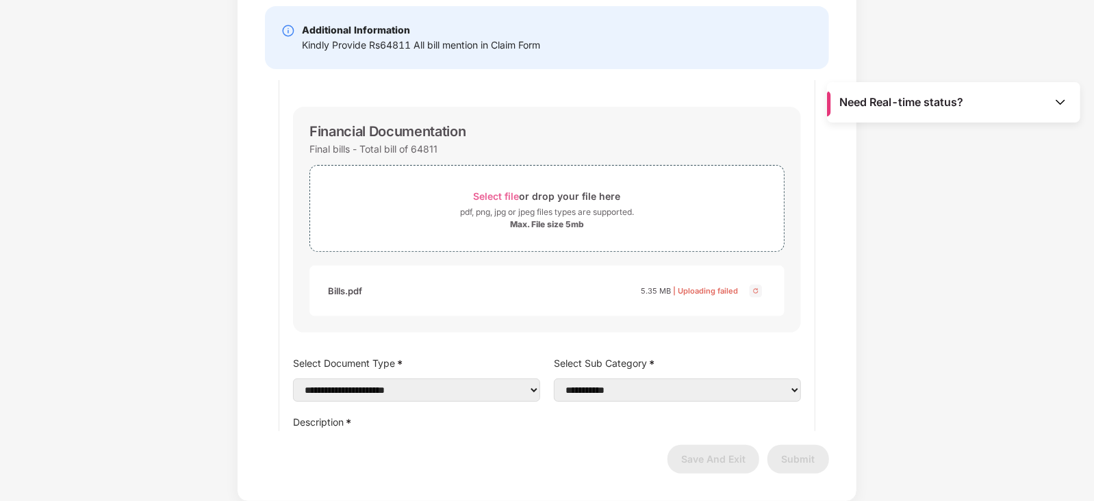
scroll to position [21, 0]
click at [752, 290] on img at bounding box center [756, 292] width 16 height 16
click at [749, 292] on img at bounding box center [756, 292] width 16 height 16
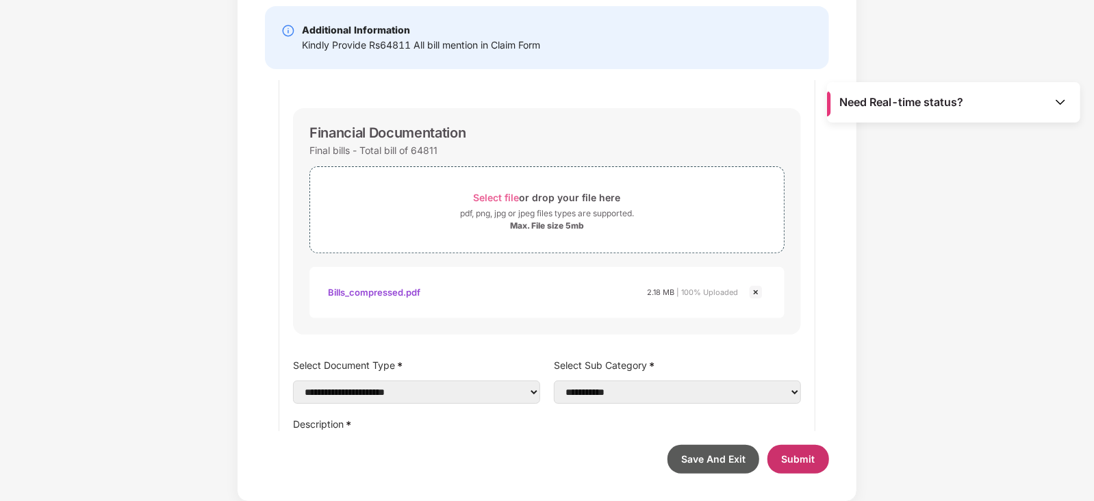
click at [790, 459] on span "Submit" at bounding box center [799, 459] width 34 height 12
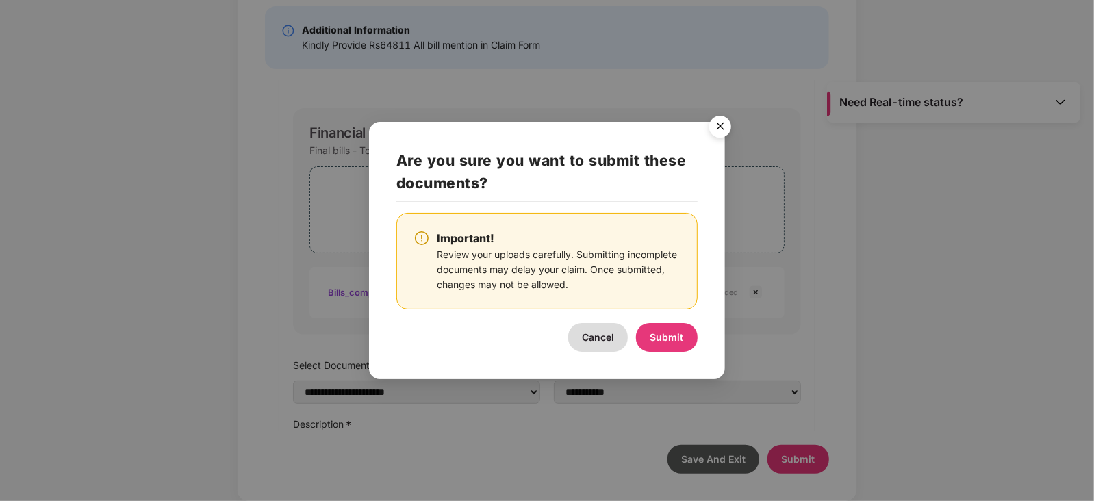
click at [718, 125] on img "Close" at bounding box center [720, 129] width 38 height 38
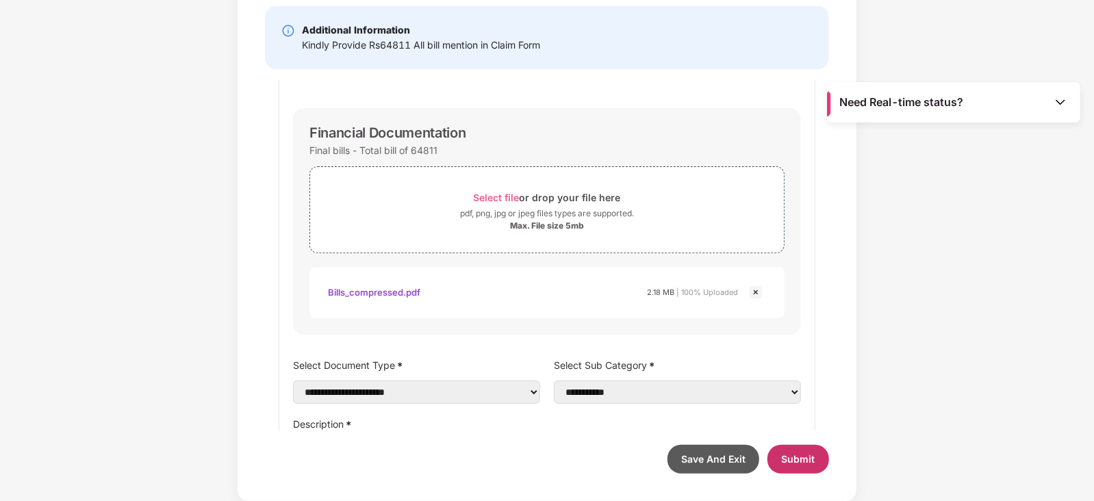
click at [812, 453] on span "Submit" at bounding box center [799, 459] width 34 height 12
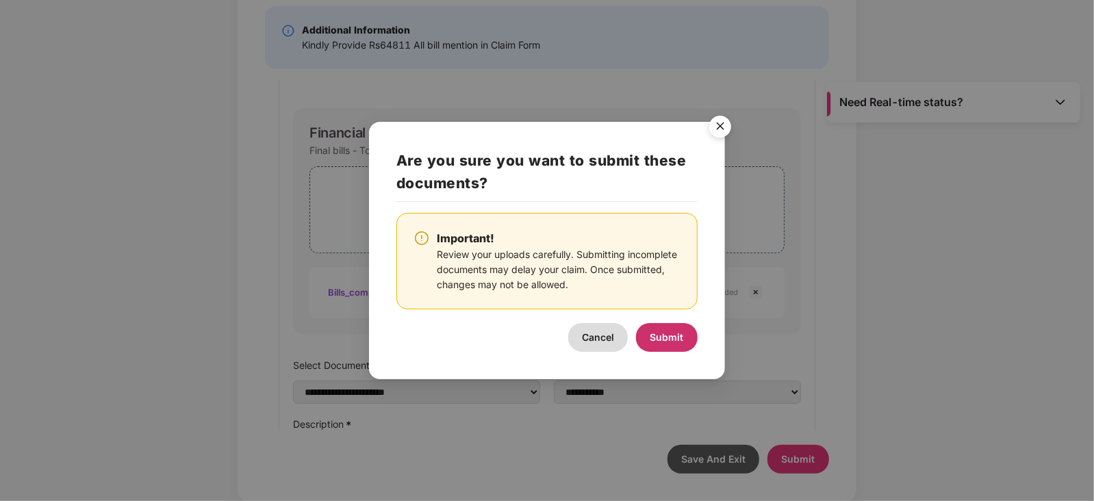
click at [665, 323] on button "Submit" at bounding box center [667, 337] width 62 height 29
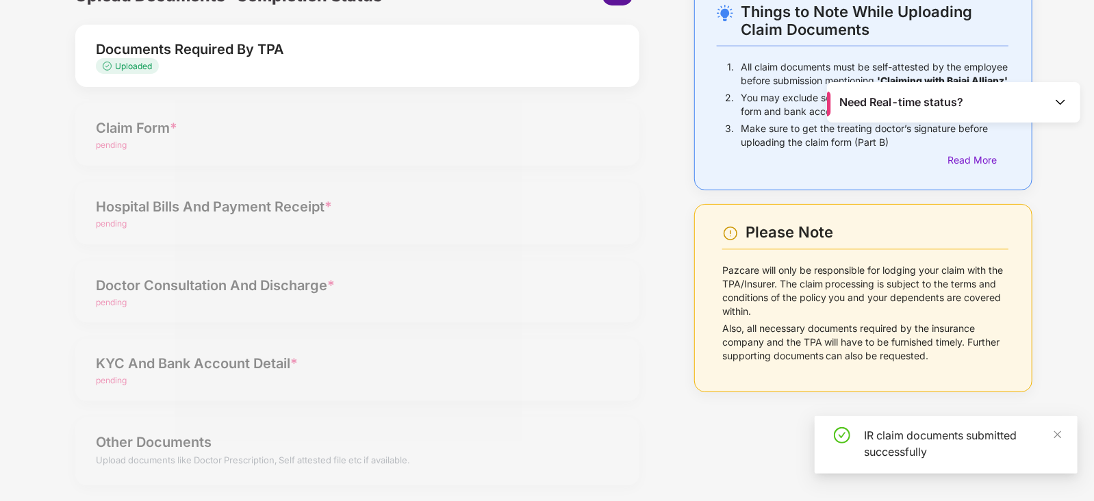
scroll to position [0, 0]
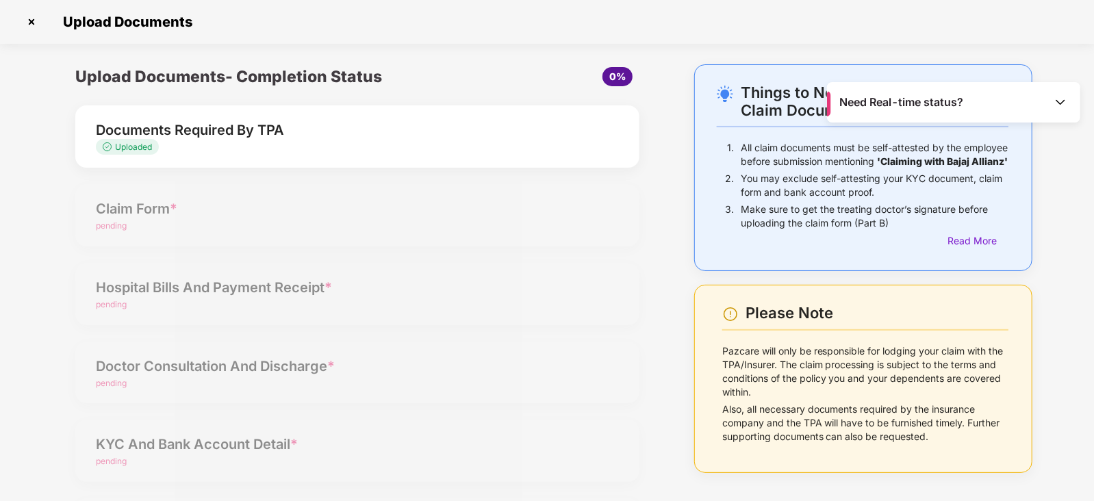
click at [29, 22] on img at bounding box center [32, 22] width 22 height 22
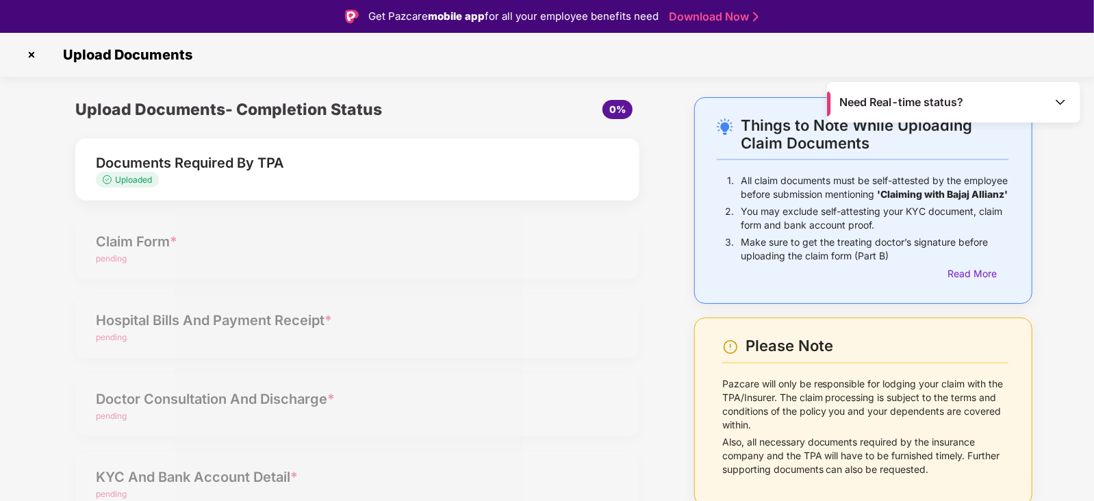
click at [36, 55] on img at bounding box center [32, 55] width 22 height 22
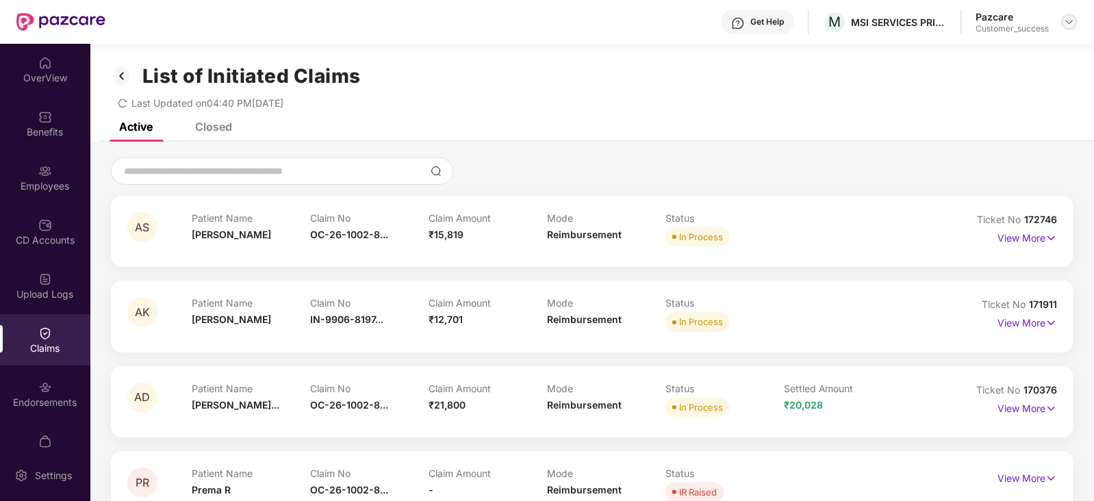
click at [1071, 27] on div at bounding box center [1069, 22] width 16 height 16
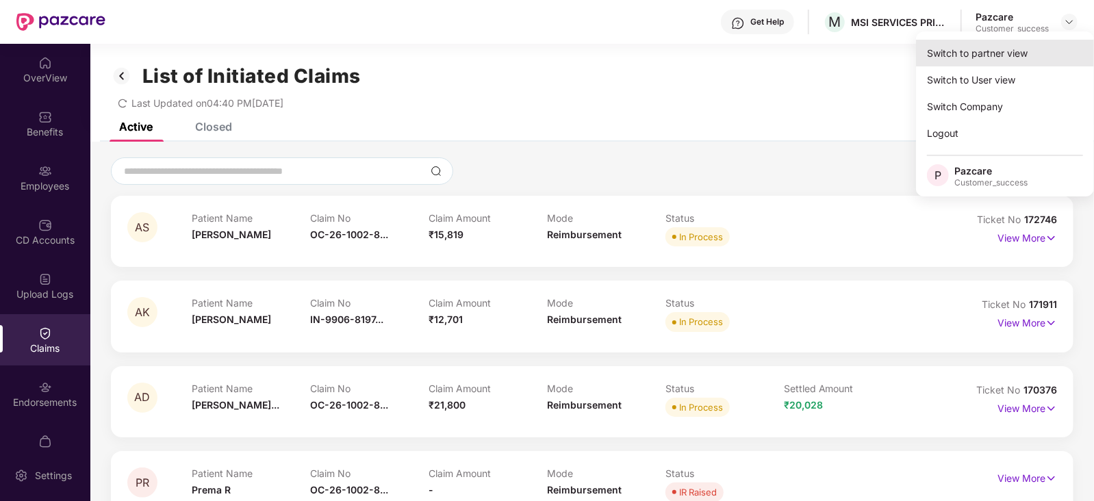
click at [996, 60] on div "Switch to partner view" at bounding box center [1005, 53] width 178 height 27
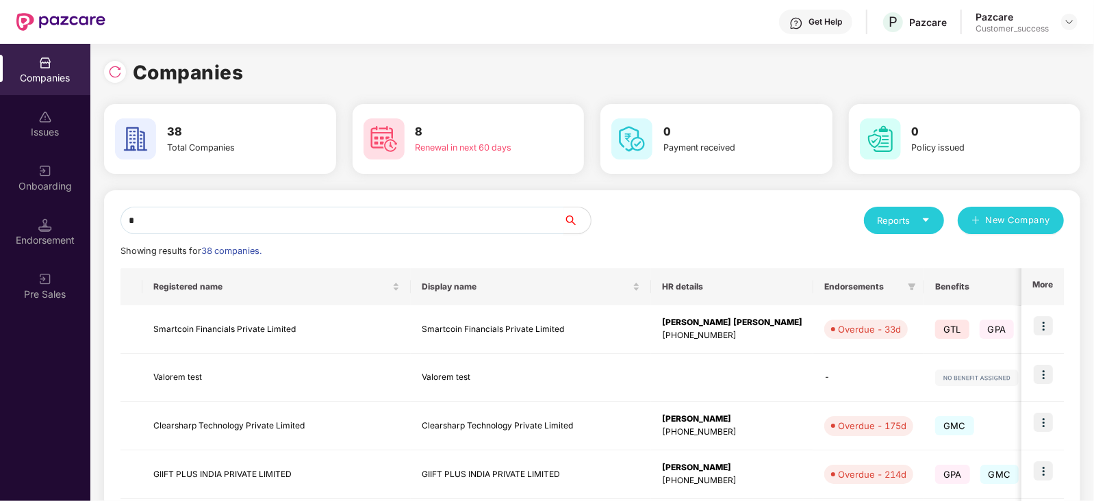
click at [396, 219] on input "*" at bounding box center [341, 220] width 443 height 27
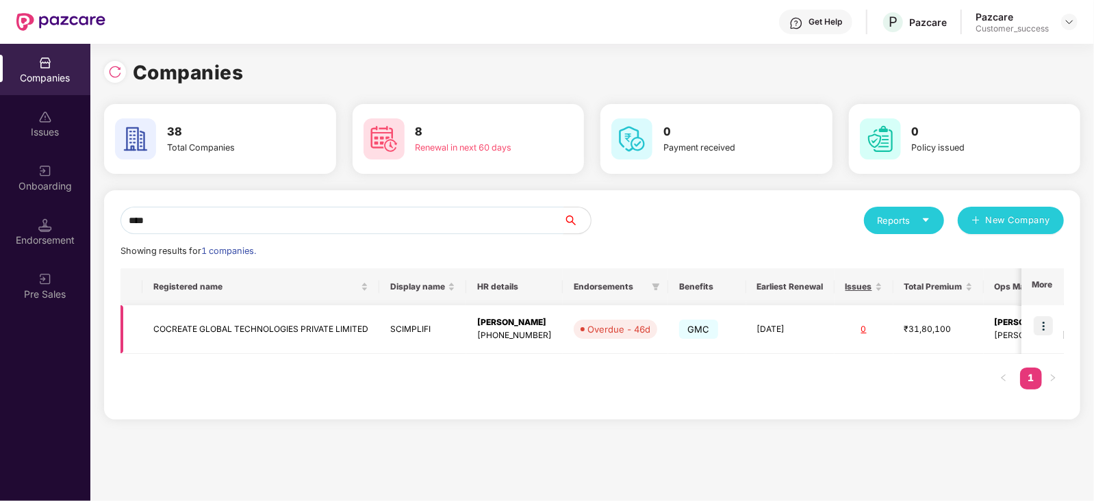
type input "****"
click at [1045, 322] on img at bounding box center [1043, 325] width 19 height 19
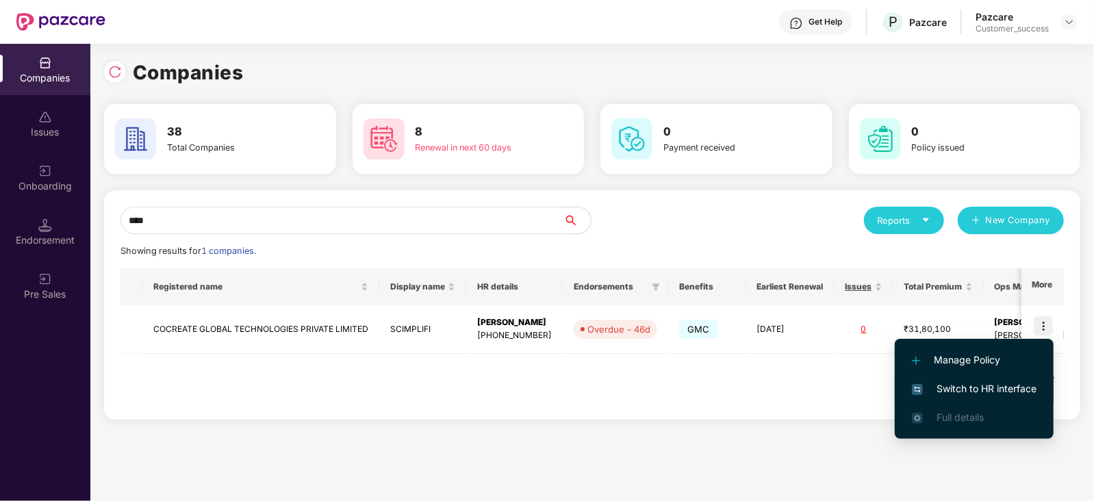
click at [990, 388] on span "Switch to HR interface" at bounding box center [974, 388] width 125 height 15
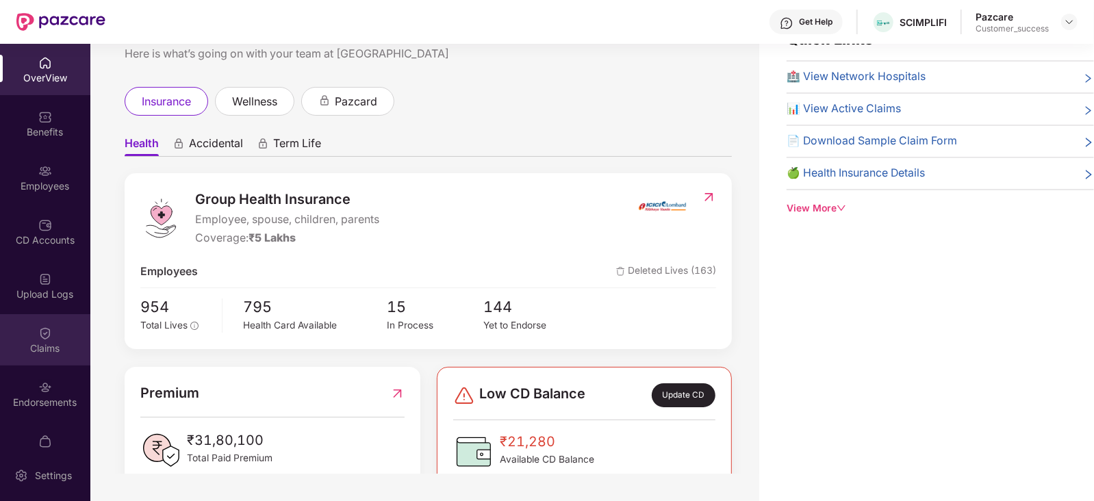
click at [42, 314] on div "Claims" at bounding box center [45, 339] width 90 height 51
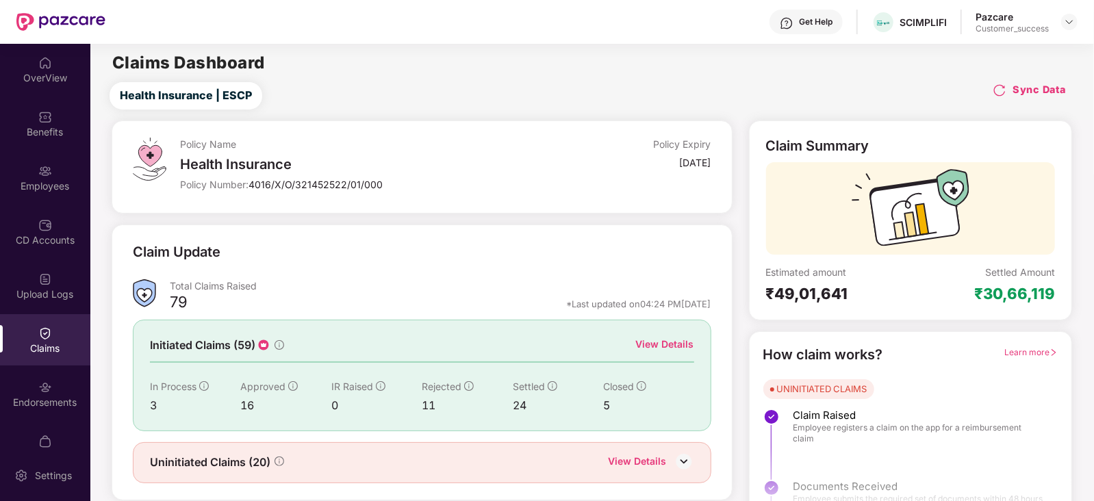
click at [683, 344] on div "View Details" at bounding box center [665, 344] width 58 height 15
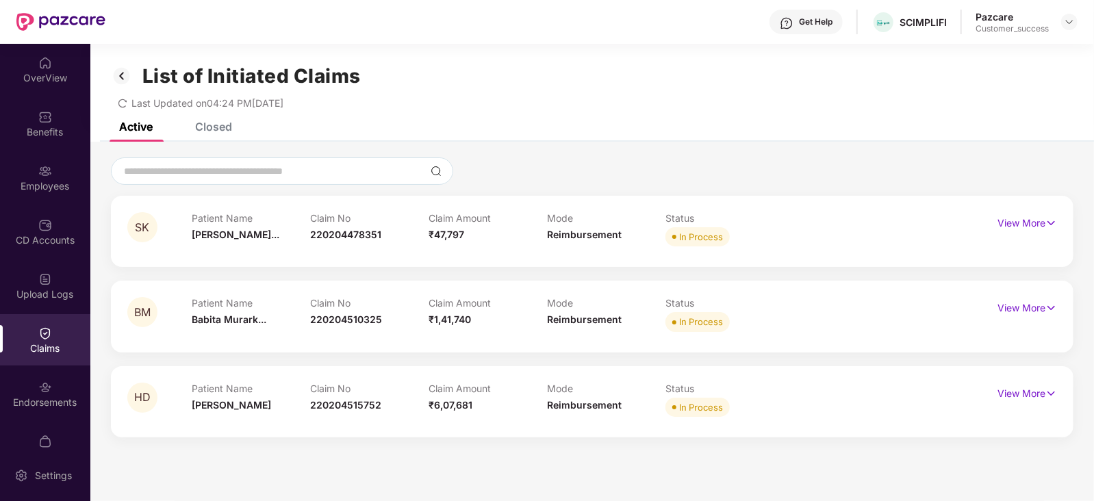
click at [227, 129] on div "Closed" at bounding box center [213, 127] width 37 height 14
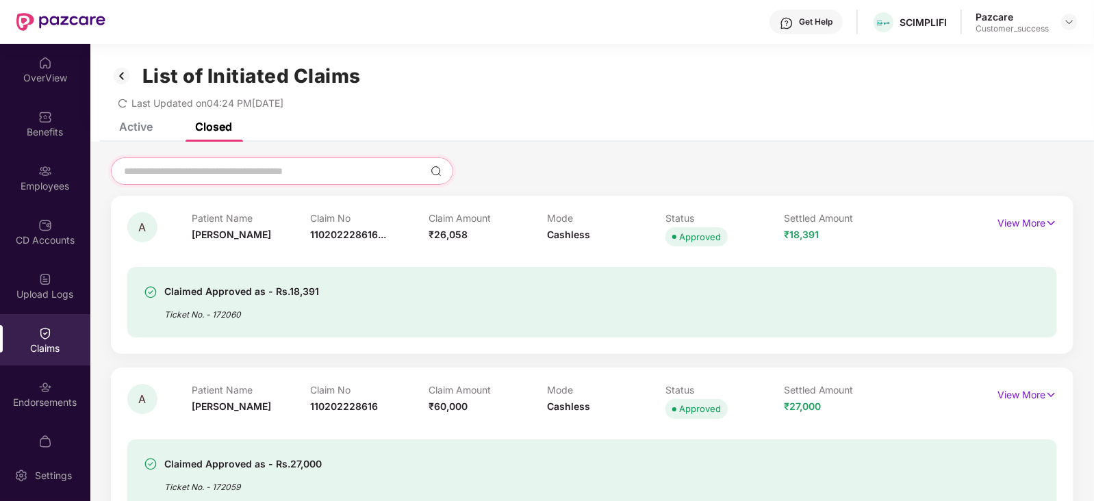
click at [277, 164] on input at bounding box center [274, 171] width 303 height 14
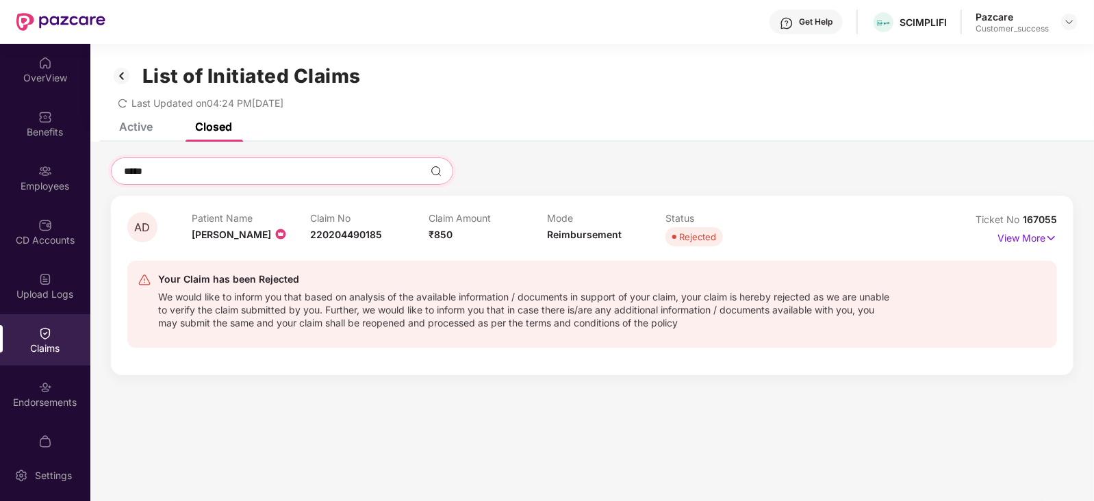
type input "*****"
click at [667, 128] on div "Active Closed" at bounding box center [592, 132] width 1004 height 19
click at [1070, 17] on img at bounding box center [1069, 21] width 11 height 11
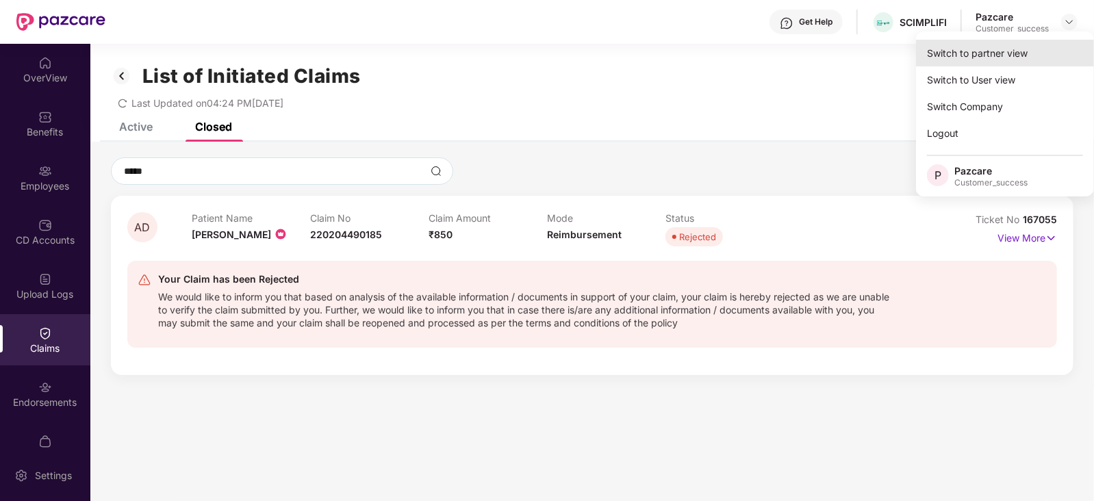
click at [1022, 51] on div "Switch to partner view" at bounding box center [1005, 53] width 178 height 27
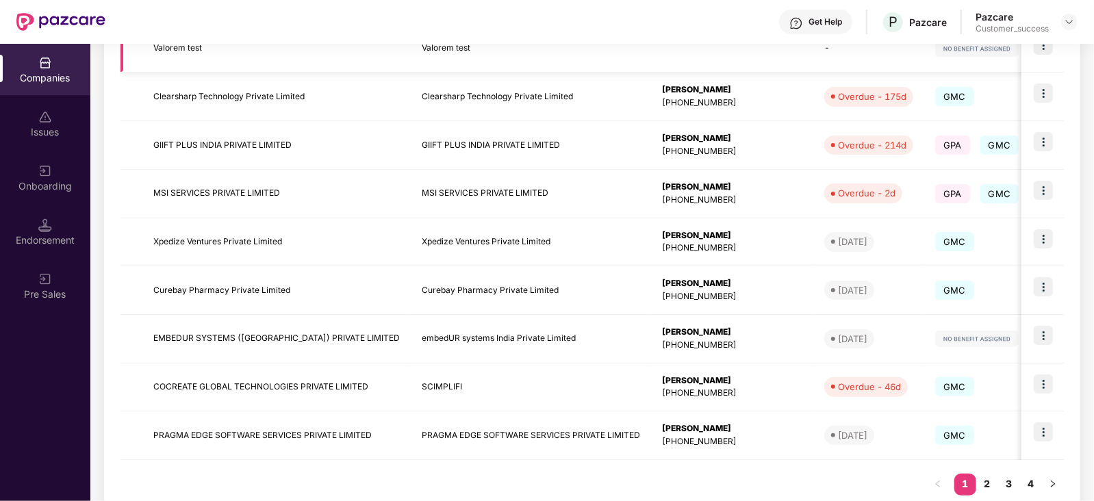
scroll to position [333, 0]
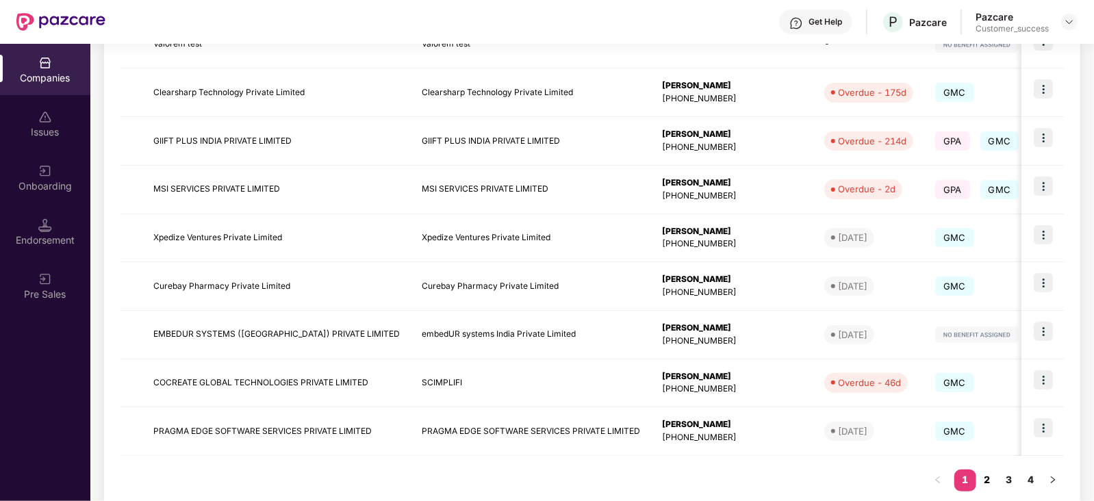
click at [993, 480] on link "2" at bounding box center [987, 480] width 22 height 21
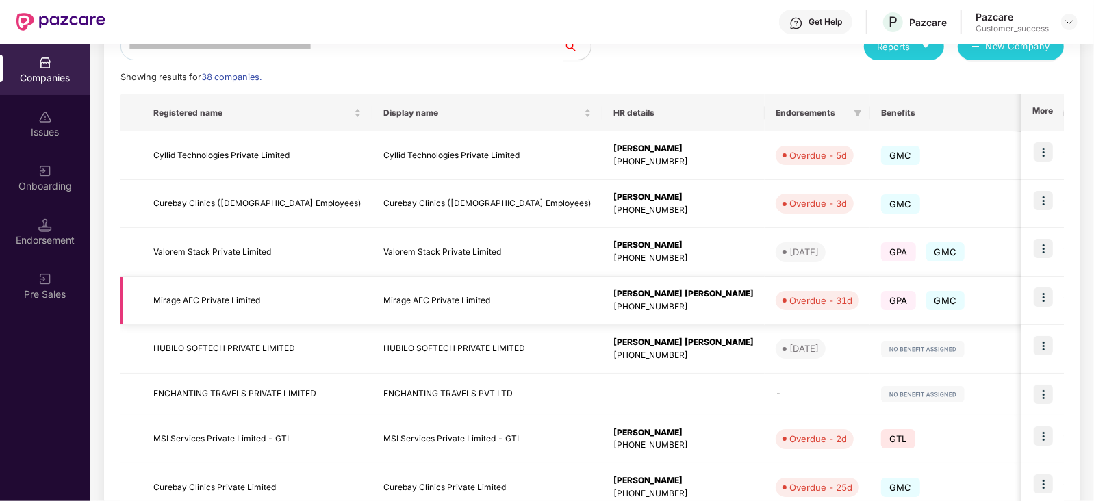
scroll to position [357, 0]
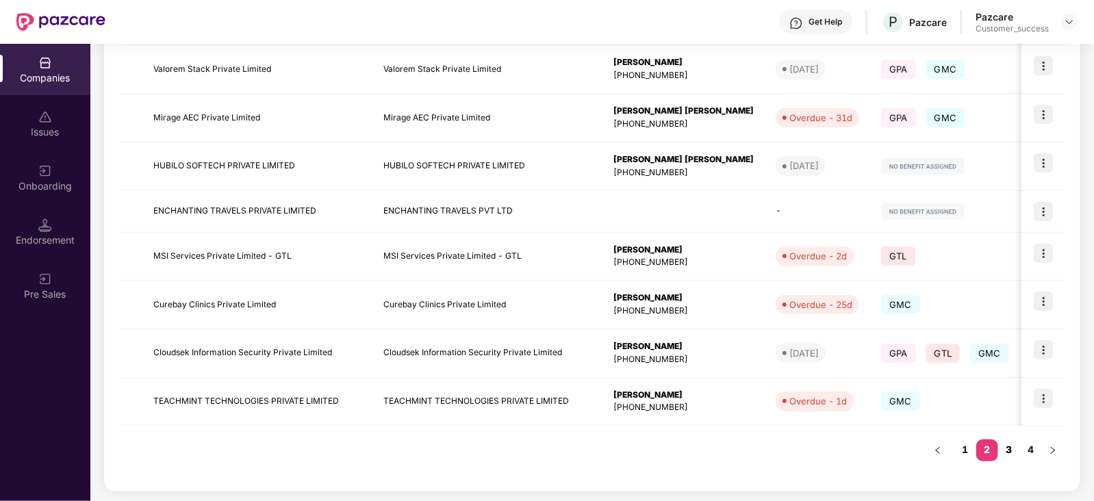
click at [1011, 446] on link "3" at bounding box center [1009, 450] width 22 height 21
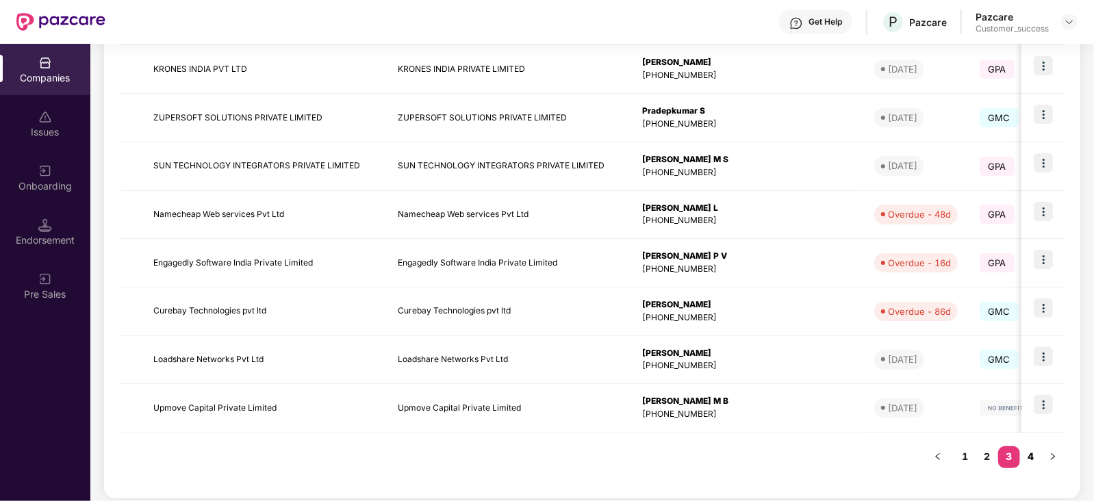
click at [1032, 457] on link "4" at bounding box center [1031, 456] width 22 height 21
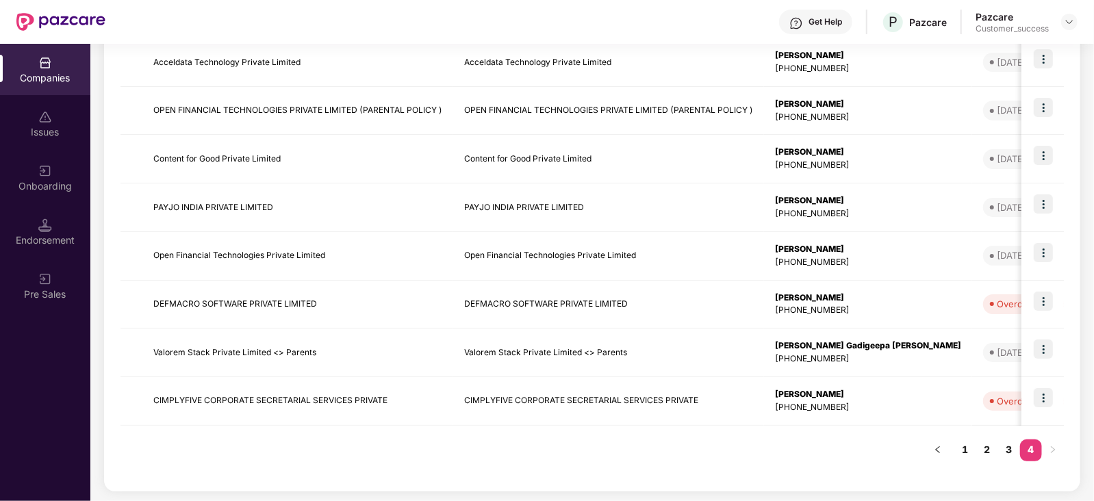
scroll to position [0, 0]
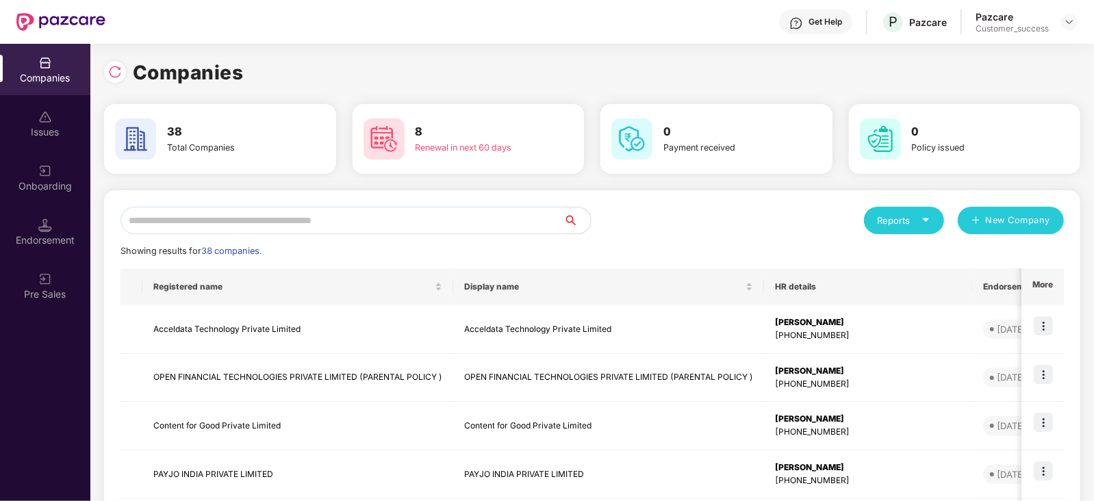
click at [394, 225] on input "text" at bounding box center [341, 220] width 443 height 27
drag, startPoint x: 394, startPoint y: 225, endPoint x: 406, endPoint y: 209, distance: 20.5
click at [406, 209] on input "text" at bounding box center [341, 220] width 443 height 27
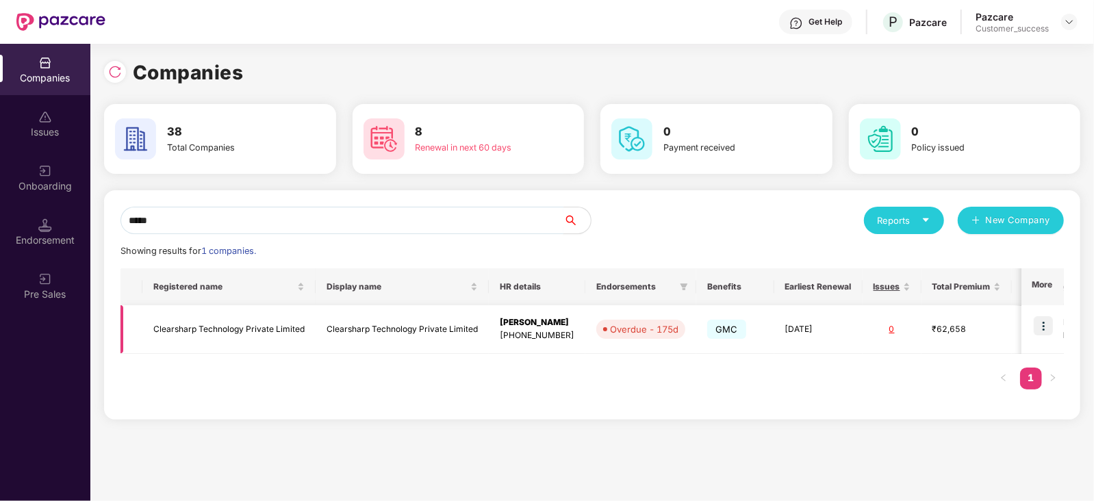
type input "*****"
click at [1040, 327] on img at bounding box center [1043, 325] width 19 height 19
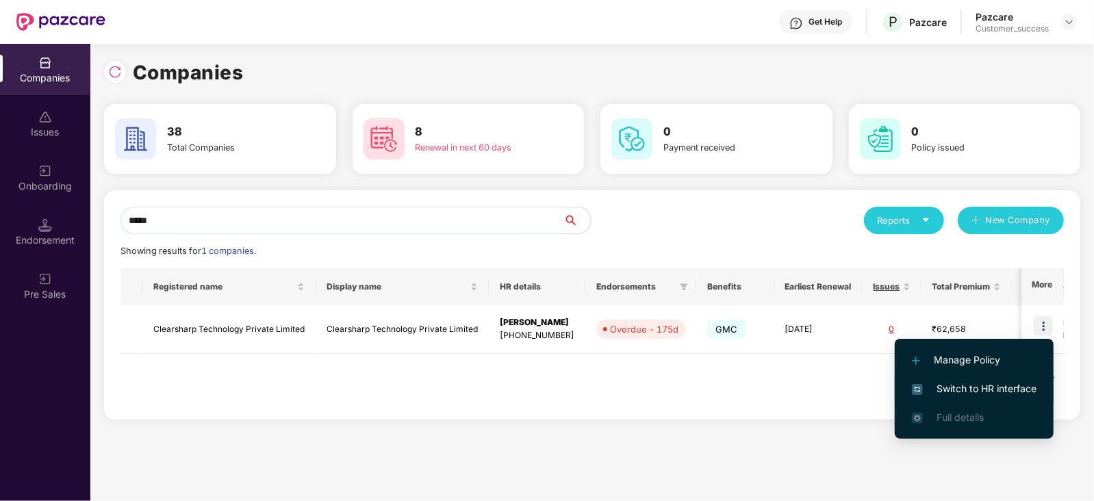
click at [976, 388] on span "Switch to HR interface" at bounding box center [974, 388] width 125 height 15
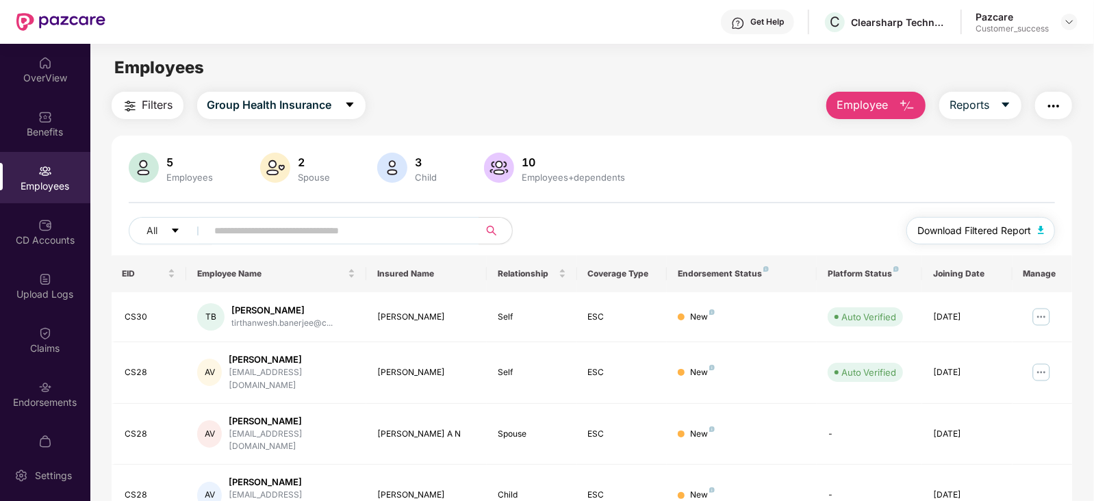
click at [983, 239] on button "Download Filtered Report" at bounding box center [980, 230] width 149 height 27
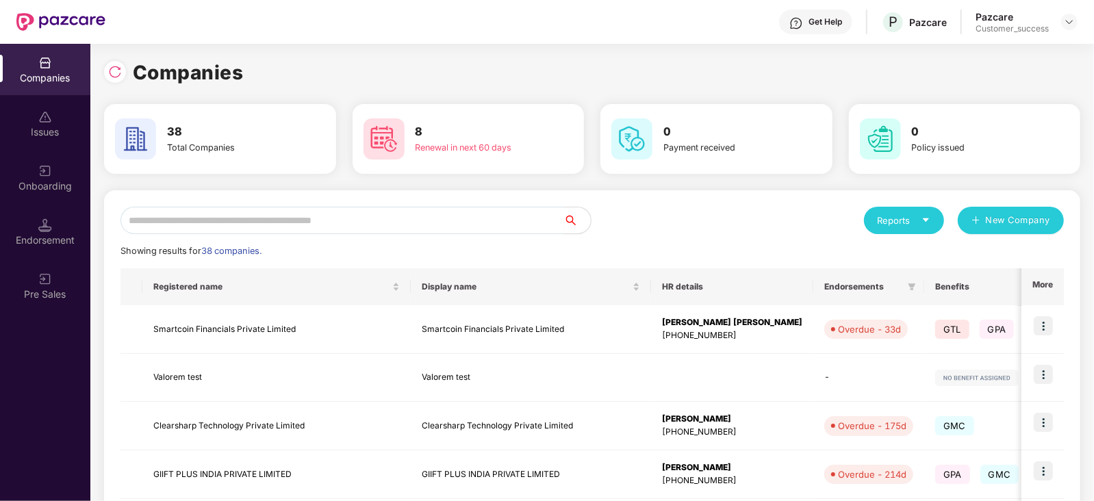
click at [486, 220] on input "text" at bounding box center [341, 220] width 443 height 27
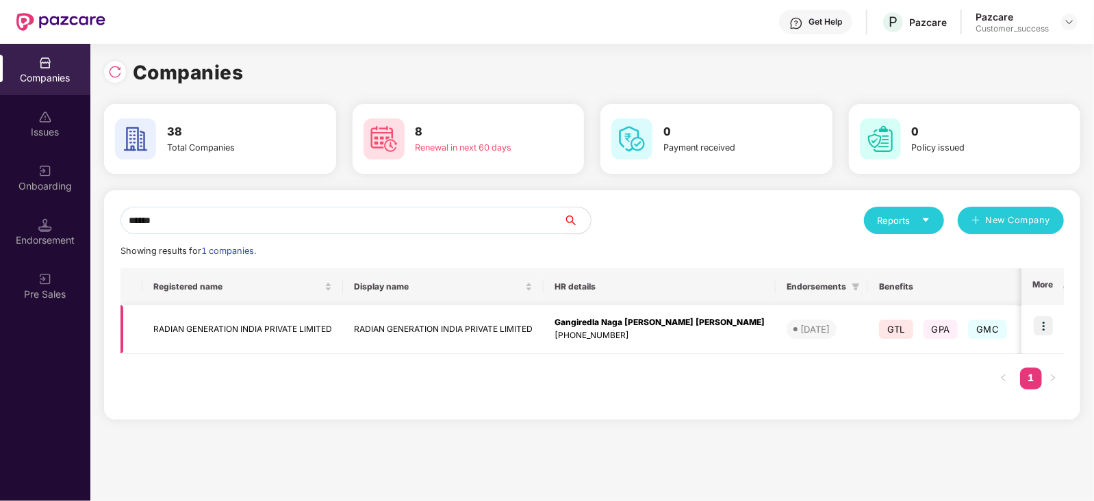
type input "******"
click at [1048, 331] on img at bounding box center [1043, 325] width 19 height 19
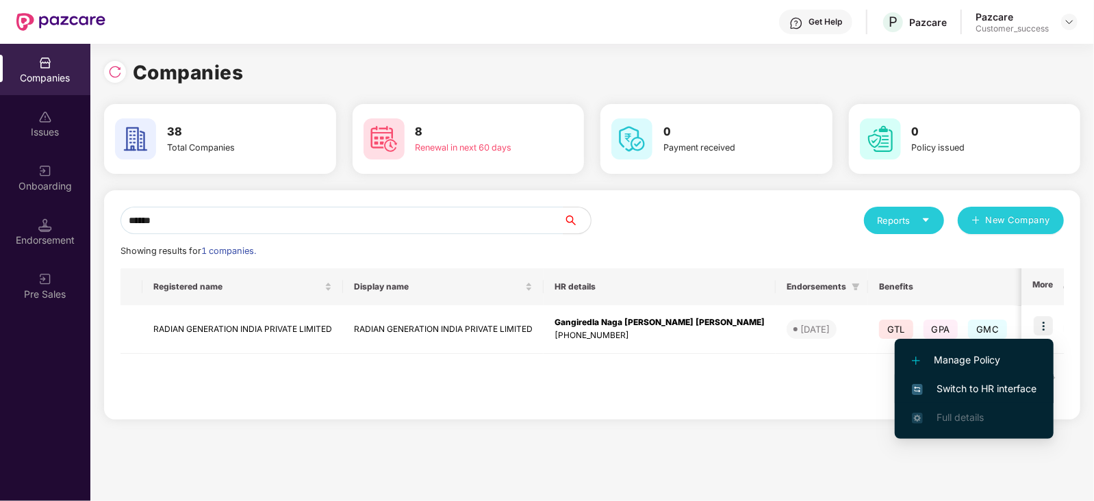
click at [972, 387] on span "Switch to HR interface" at bounding box center [974, 388] width 125 height 15
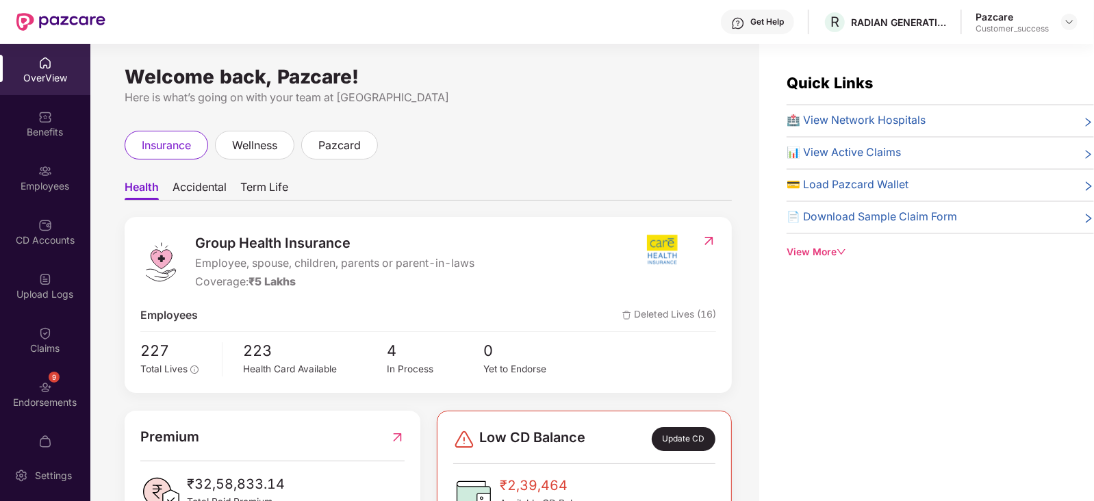
click at [1, 174] on div "Employees" at bounding box center [45, 177] width 90 height 51
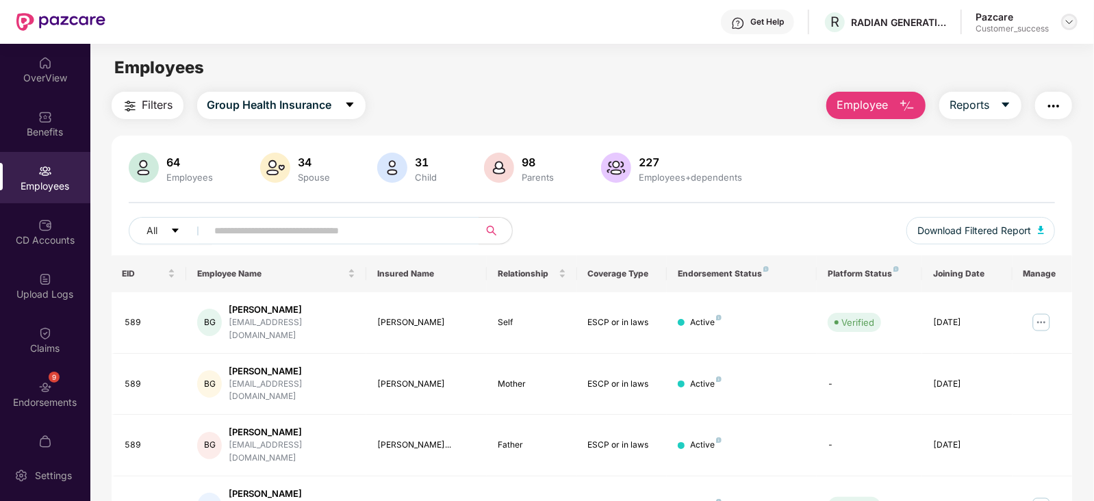
click at [1072, 21] on img at bounding box center [1069, 21] width 11 height 11
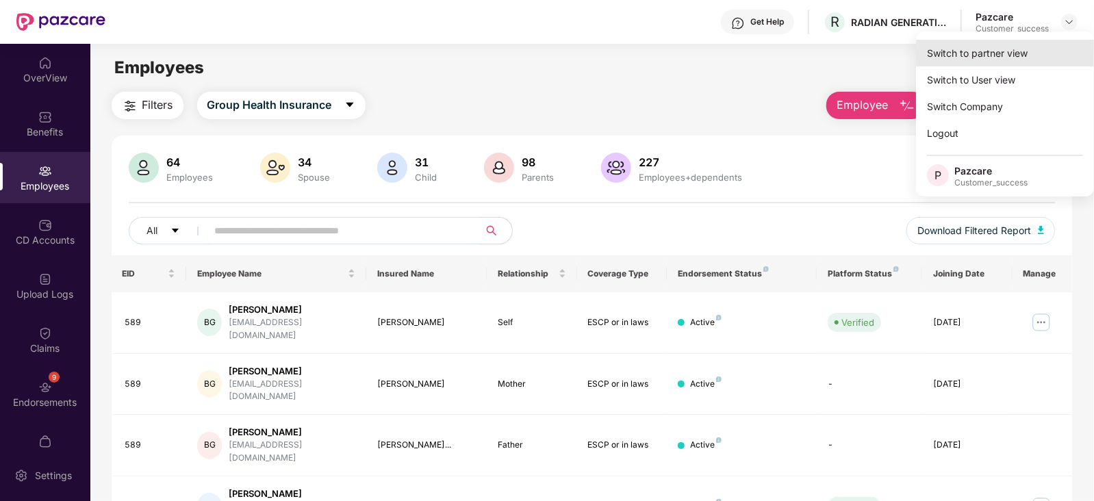
click at [1000, 42] on div "Switch to partner view" at bounding box center [1005, 53] width 178 height 27
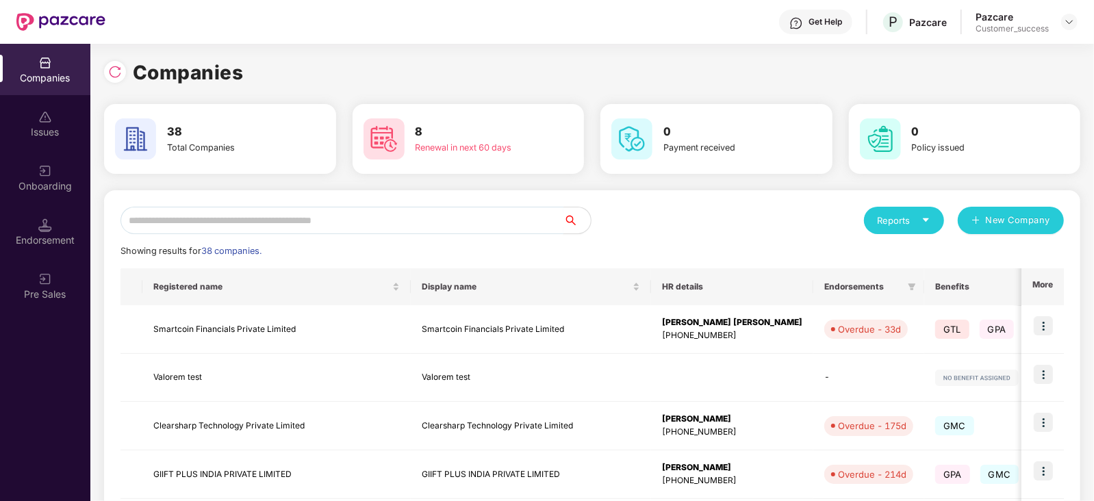
click at [336, 224] on input "text" at bounding box center [341, 220] width 443 height 27
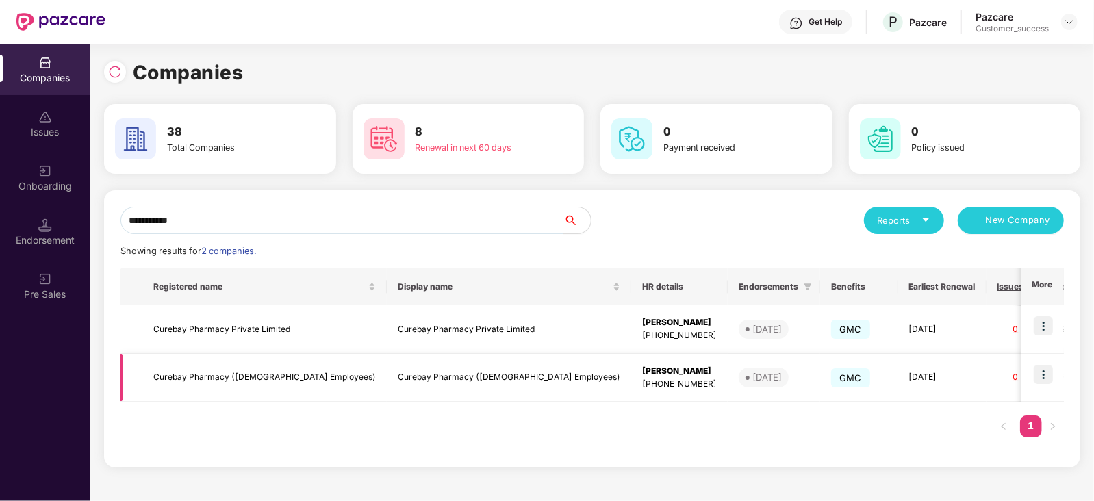
type input "**********"
click at [1044, 377] on img at bounding box center [1043, 374] width 19 height 19
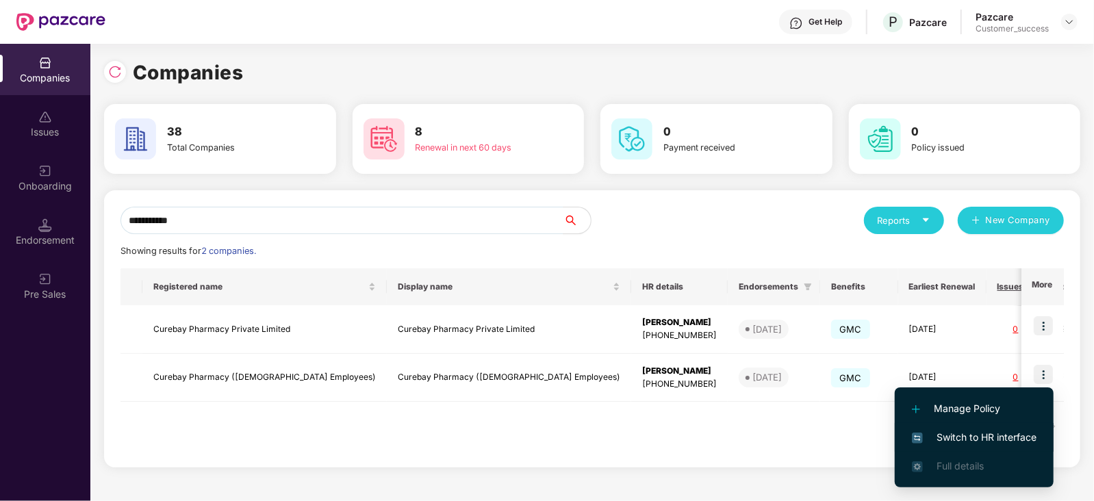
click at [973, 433] on span "Switch to HR interface" at bounding box center [974, 437] width 125 height 15
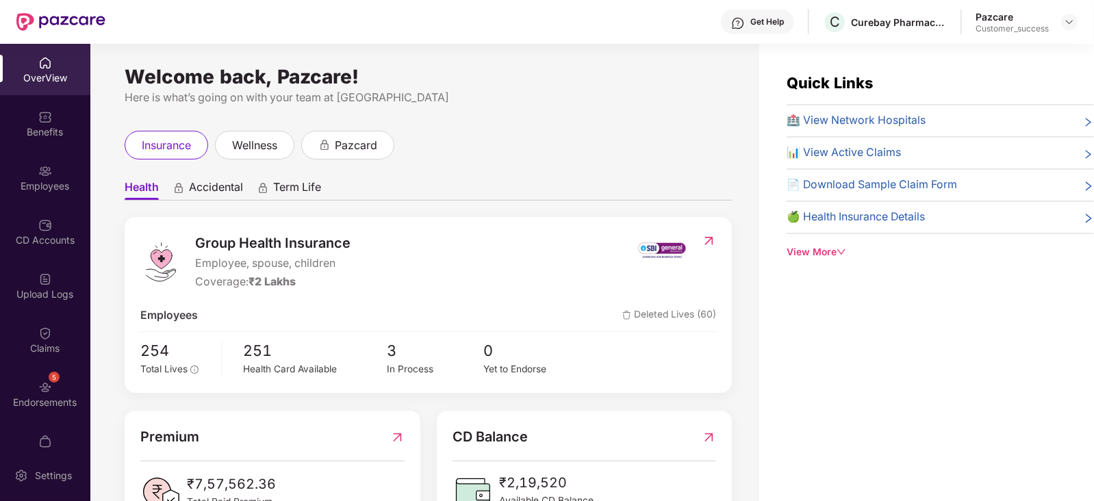
click at [973, 433] on div "Quick Links 🏥 View Network Hospitals 📊 View Active Claims 📄 Download Sample Cla…" at bounding box center [926, 294] width 335 height 501
click at [24, 186] on div "Employees" at bounding box center [45, 186] width 90 height 14
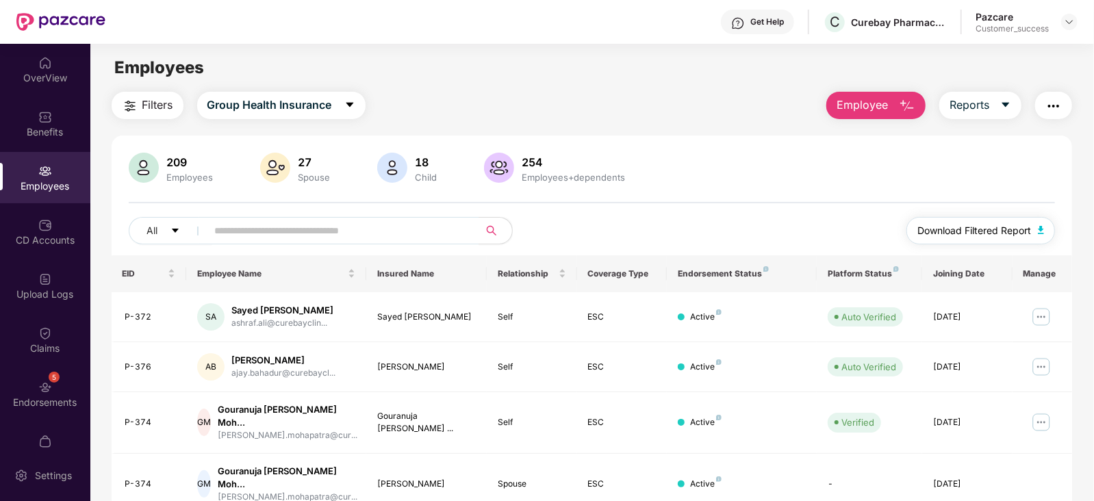
click at [969, 231] on span "Download Filtered Report" at bounding box center [974, 230] width 114 height 15
